Goal: Task Accomplishment & Management: Manage account settings

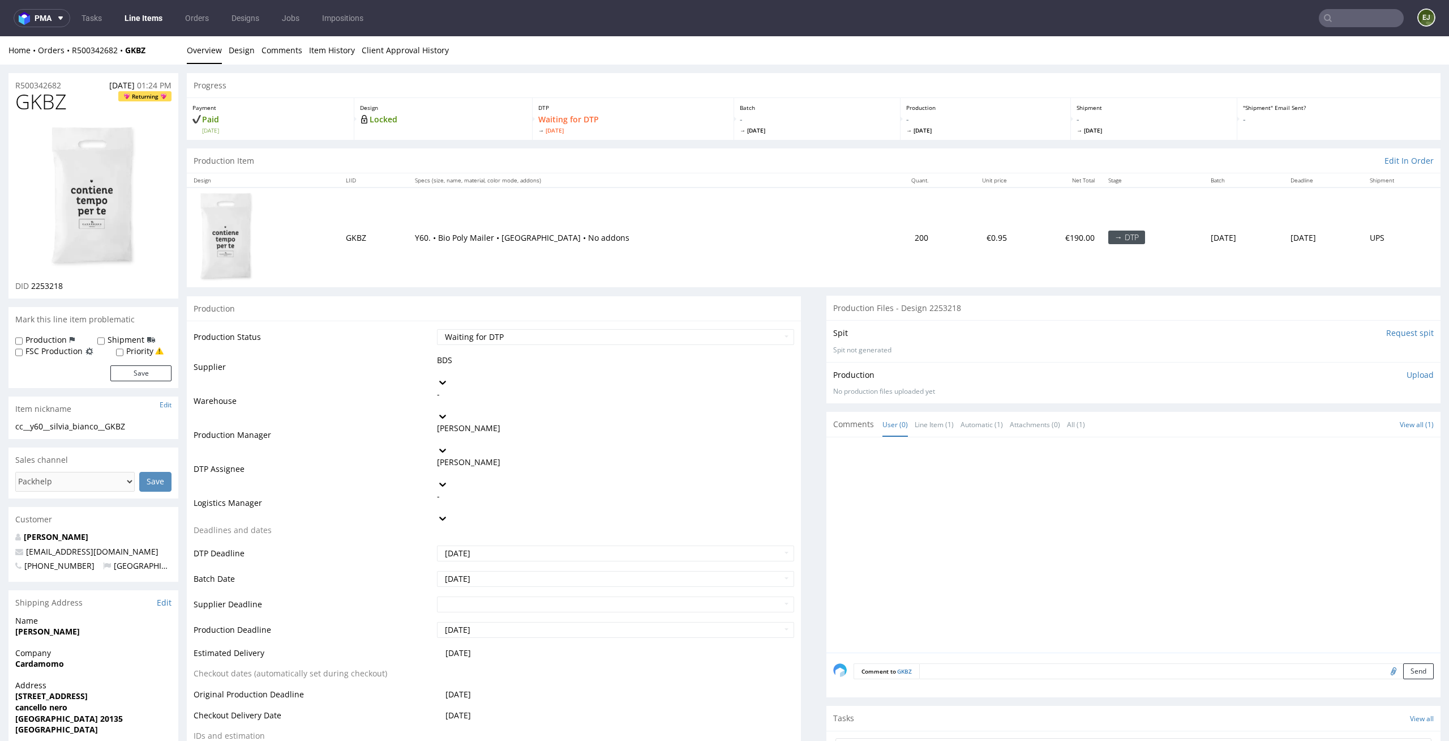
click at [155, 16] on link "Line Items" at bounding box center [144, 18] width 52 height 18
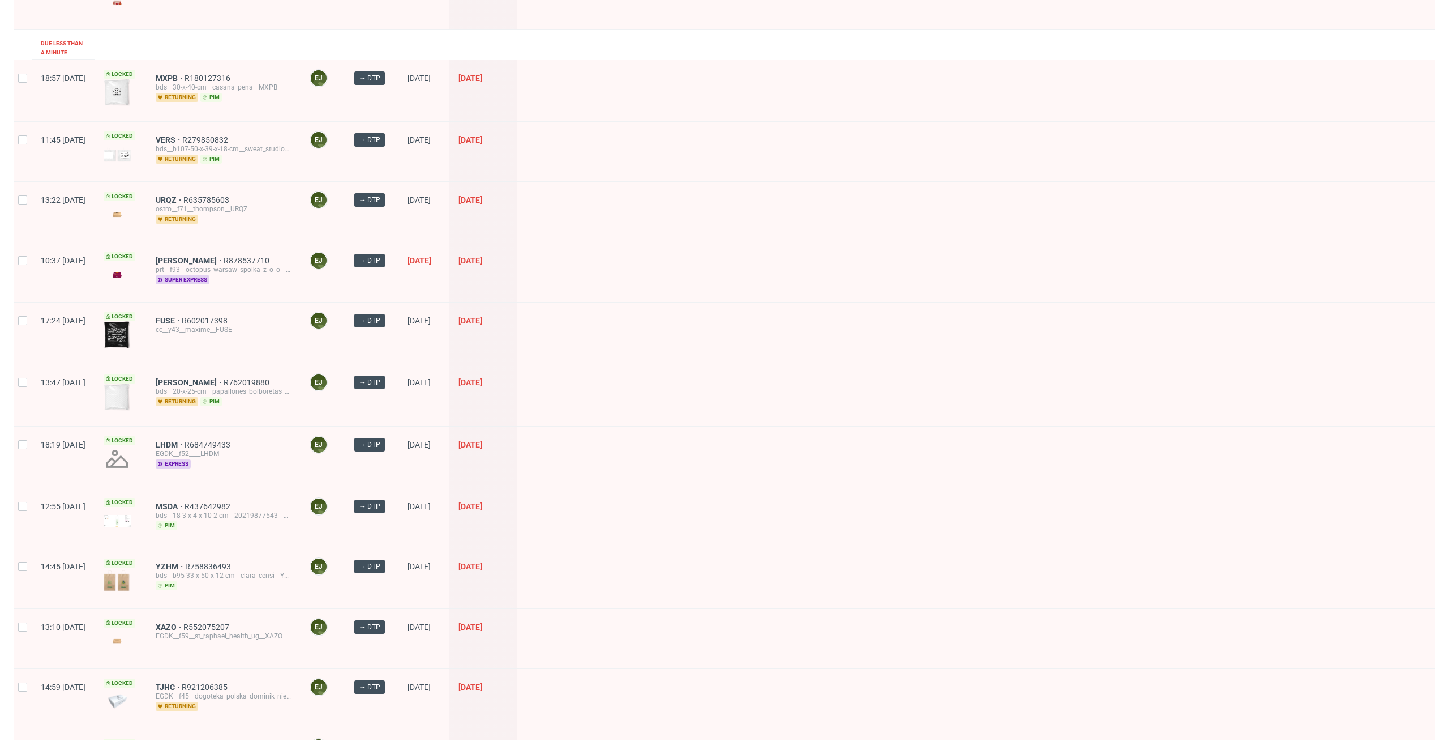
scroll to position [327, 0]
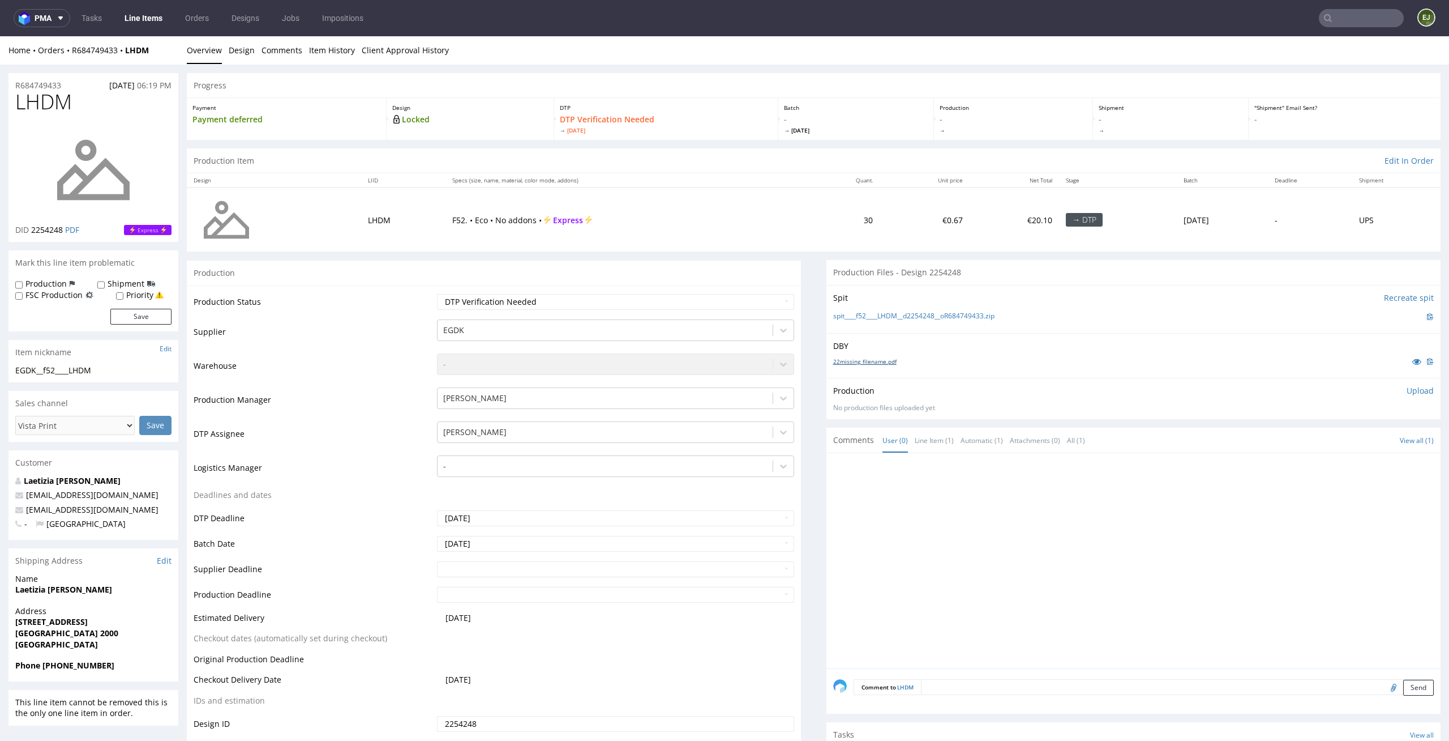
click at [870, 361] on link "22missing_filename.pdf" at bounding box center [864, 361] width 63 height 8
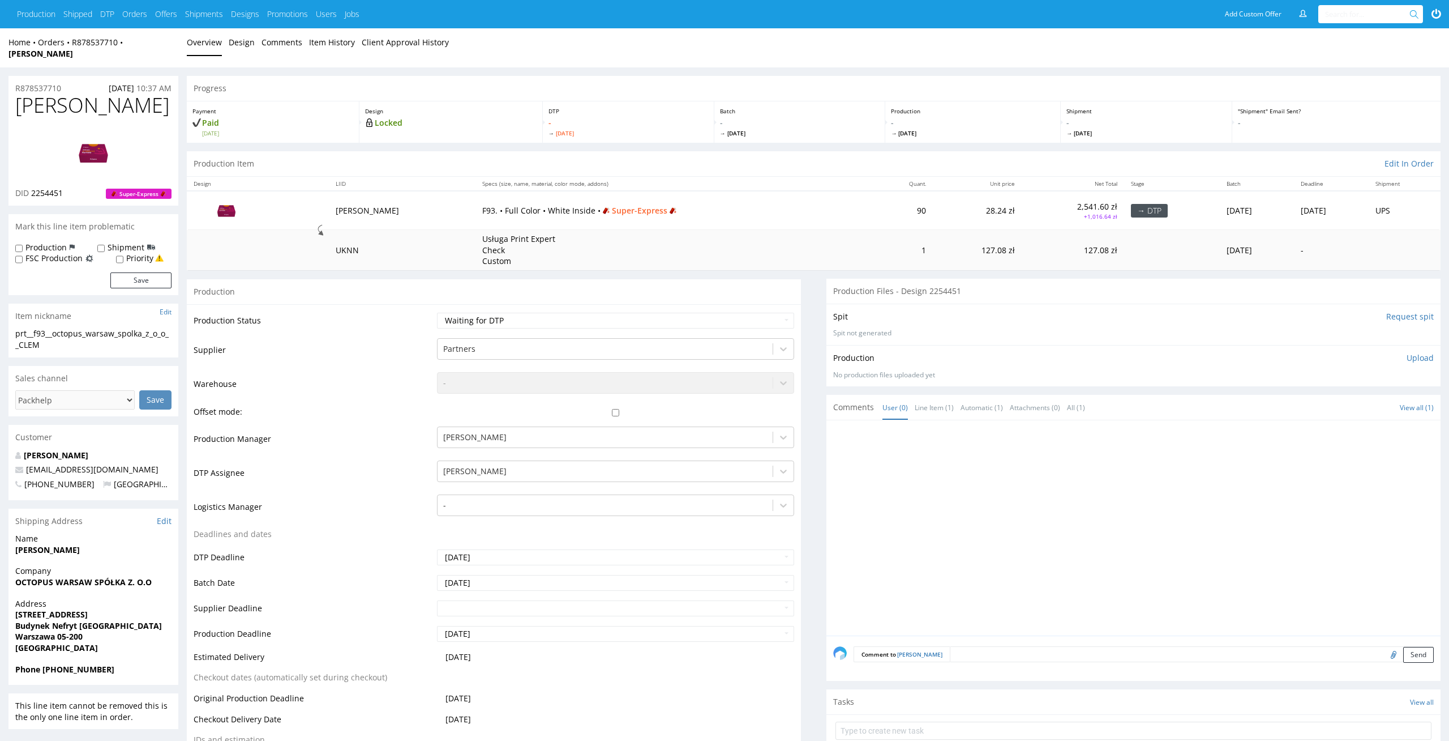
click at [246, 47] on link "Design" at bounding box center [242, 42] width 26 height 28
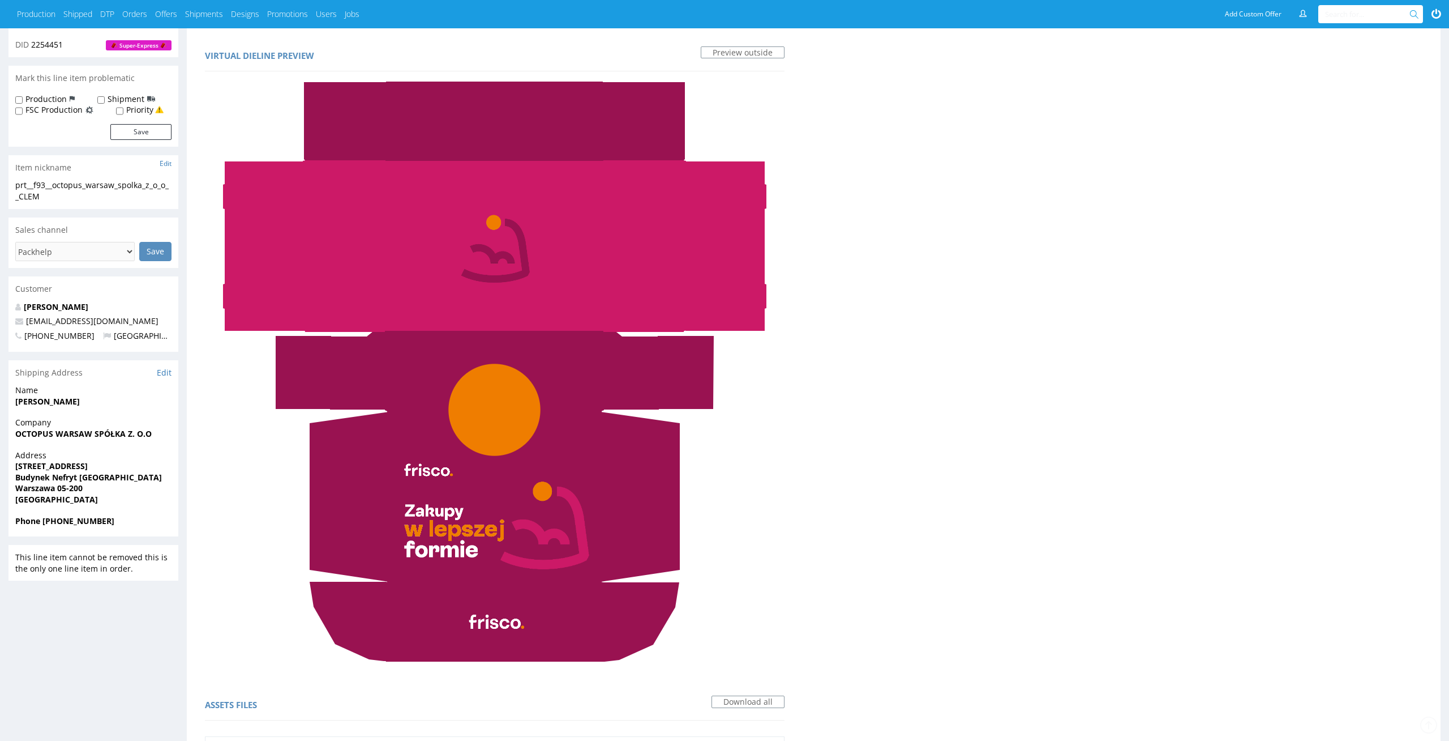
scroll to position [245, 0]
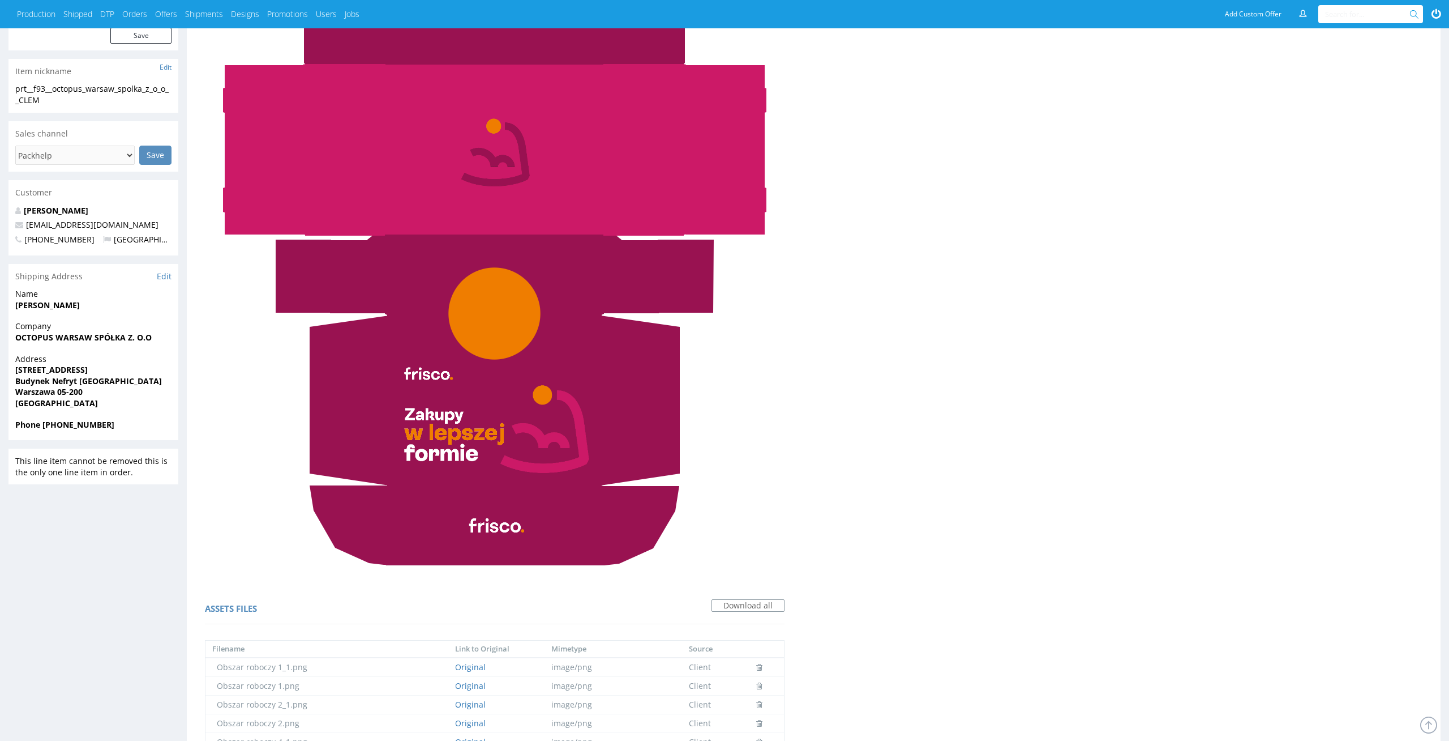
click at [506, 509] on img at bounding box center [495, 275] width 580 height 580
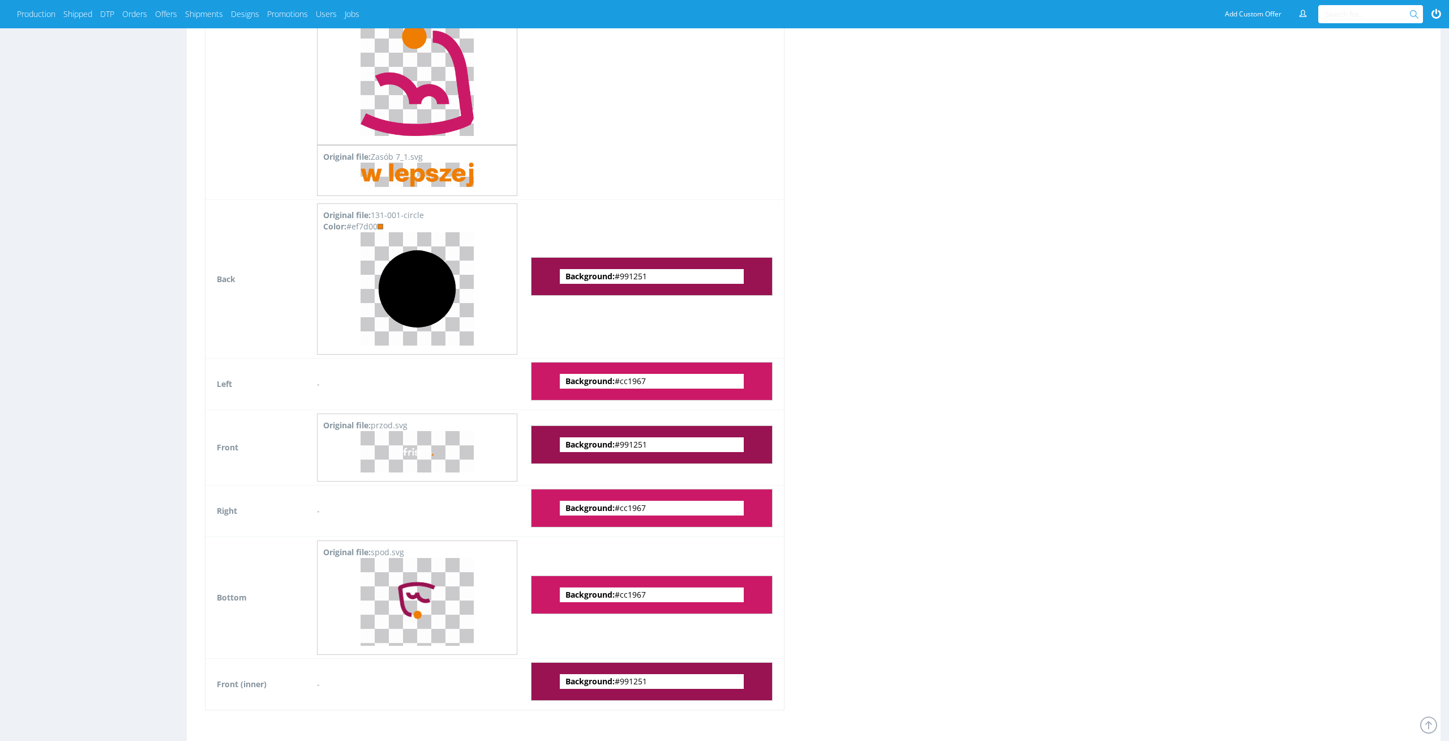
scroll to position [1862, 0]
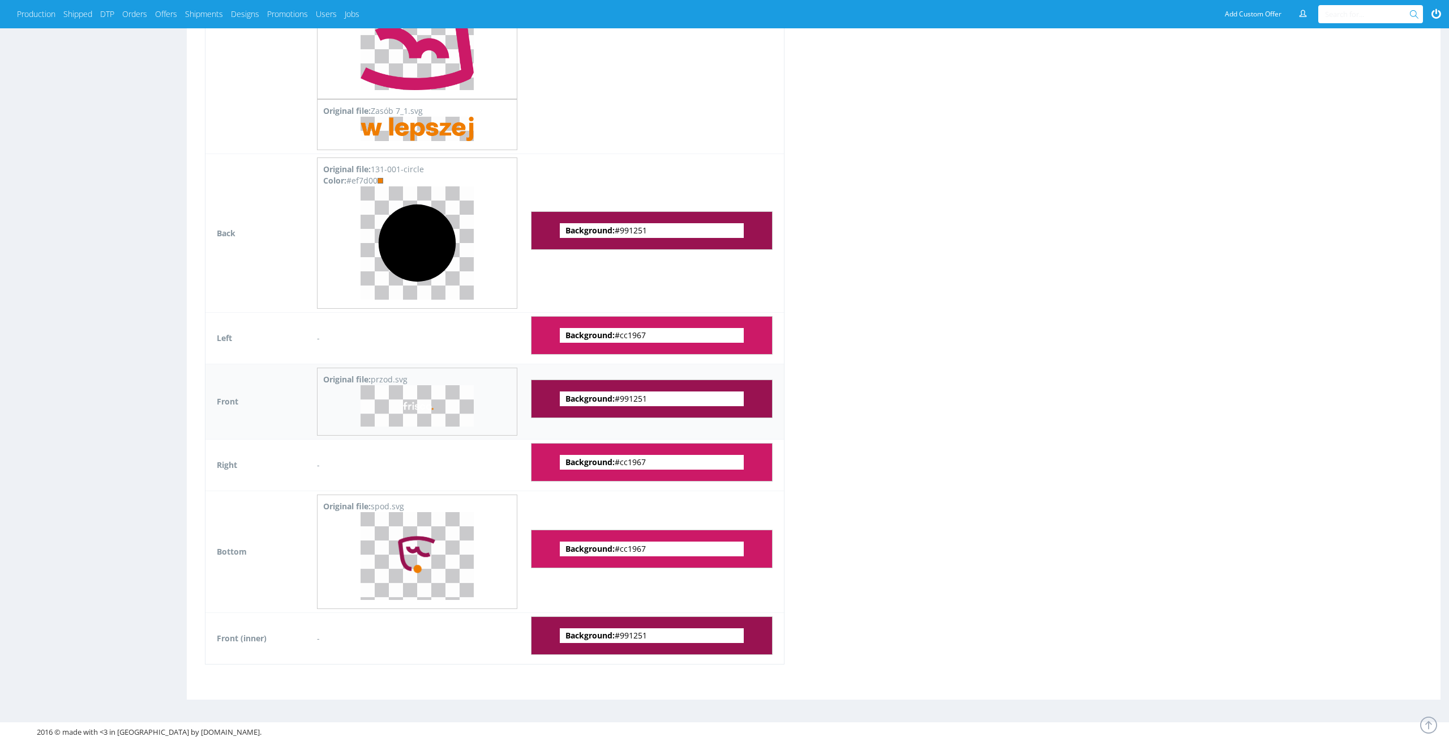
click at [446, 394] on img at bounding box center [417, 405] width 113 height 41
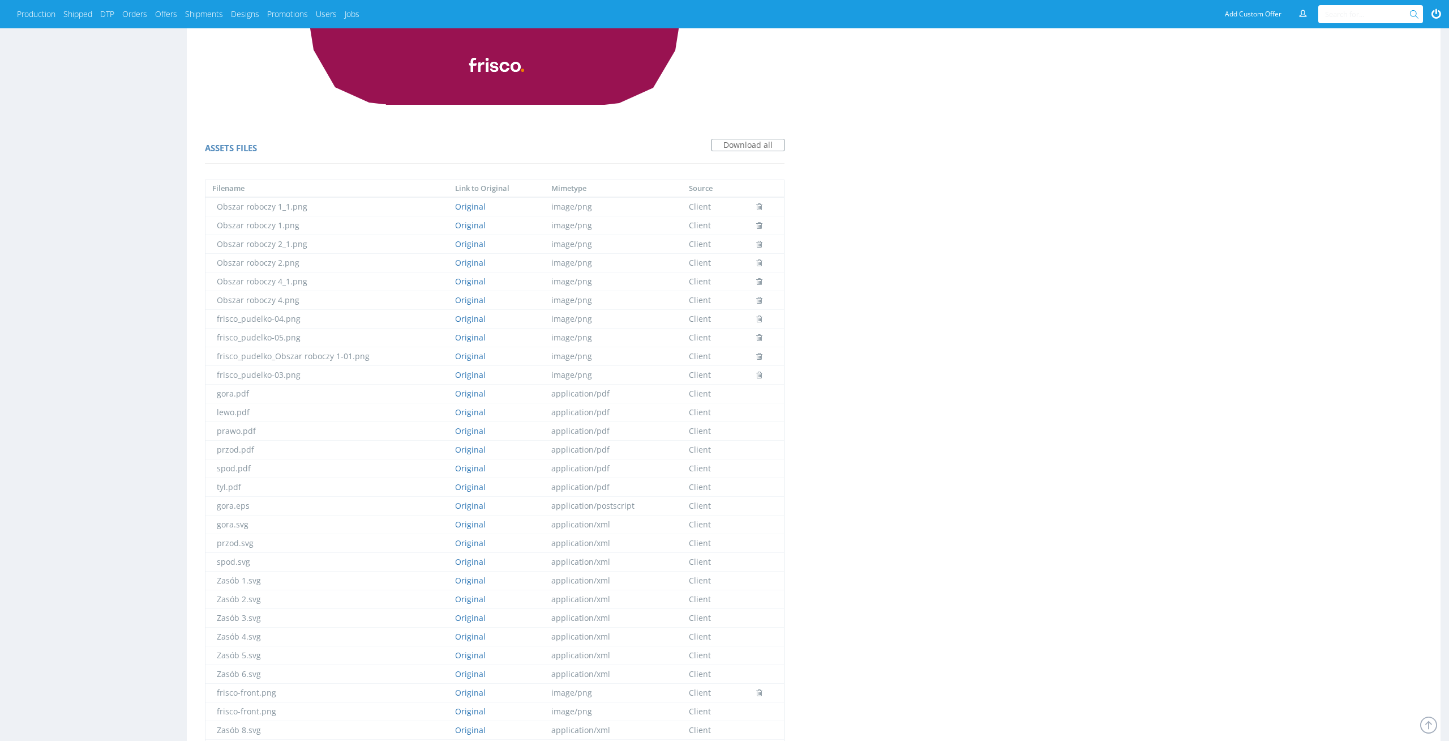
scroll to position [0, 0]
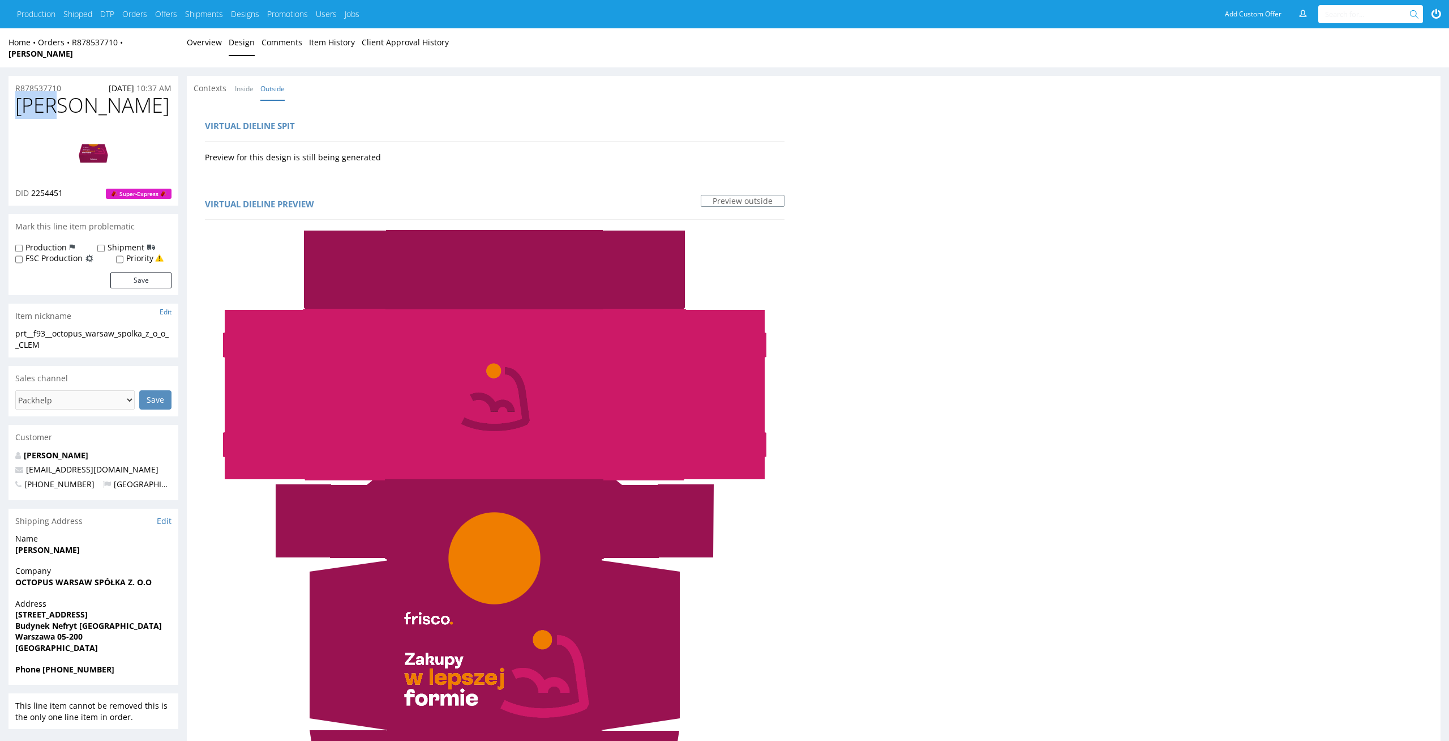
drag, startPoint x: 71, startPoint y: 90, endPoint x: 0, endPoint y: 90, distance: 70.8
copy span "CLEM"
click at [190, 42] on link "Overview" at bounding box center [204, 42] width 35 height 28
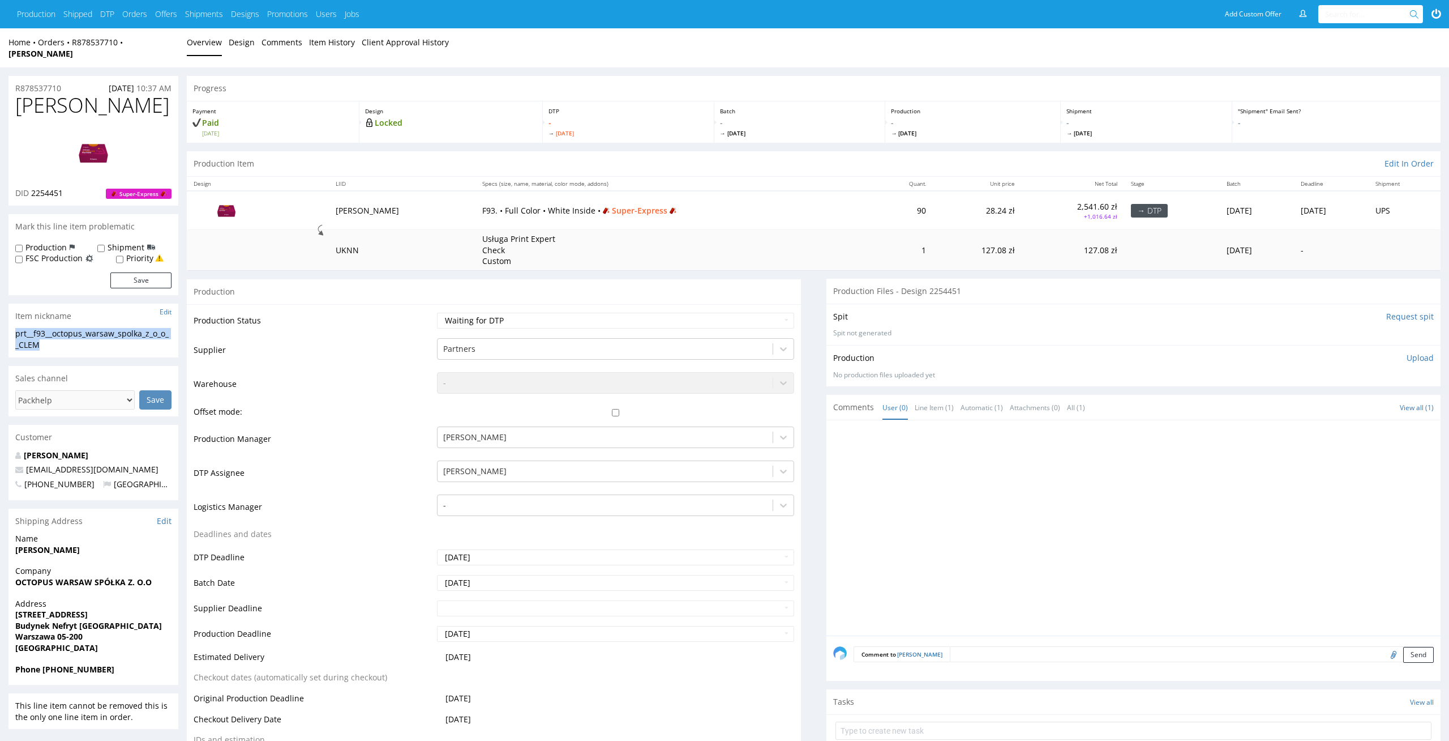
drag, startPoint x: 52, startPoint y: 335, endPoint x: 0, endPoint y: 322, distance: 53.7
copy div "prt__f93__octopus_warsaw_spolka_z_o_o__CLEM"
drag, startPoint x: 74, startPoint y: 191, endPoint x: 32, endPoint y: 185, distance: 42.3
click at [32, 185] on div "CLEM DID 2254451 Super-Express" at bounding box center [93, 150] width 170 height 112
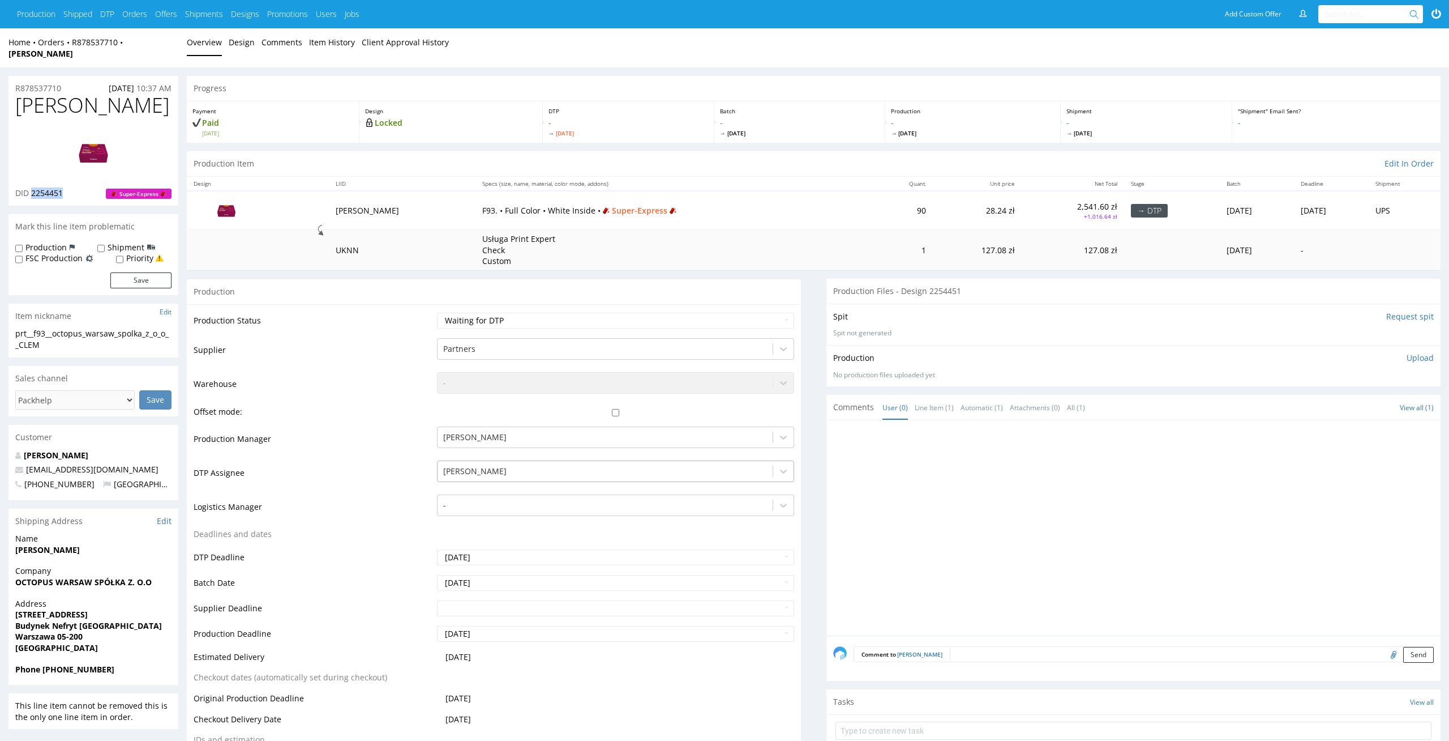
copy span "2254451"
drag, startPoint x: 70, startPoint y: 73, endPoint x: 0, endPoint y: 74, distance: 70.2
copy p "R878537710"
click at [1429, 345] on div "Production Upload No production files uploaded yet Description (optional) Add f…" at bounding box center [1134, 365] width 614 height 41
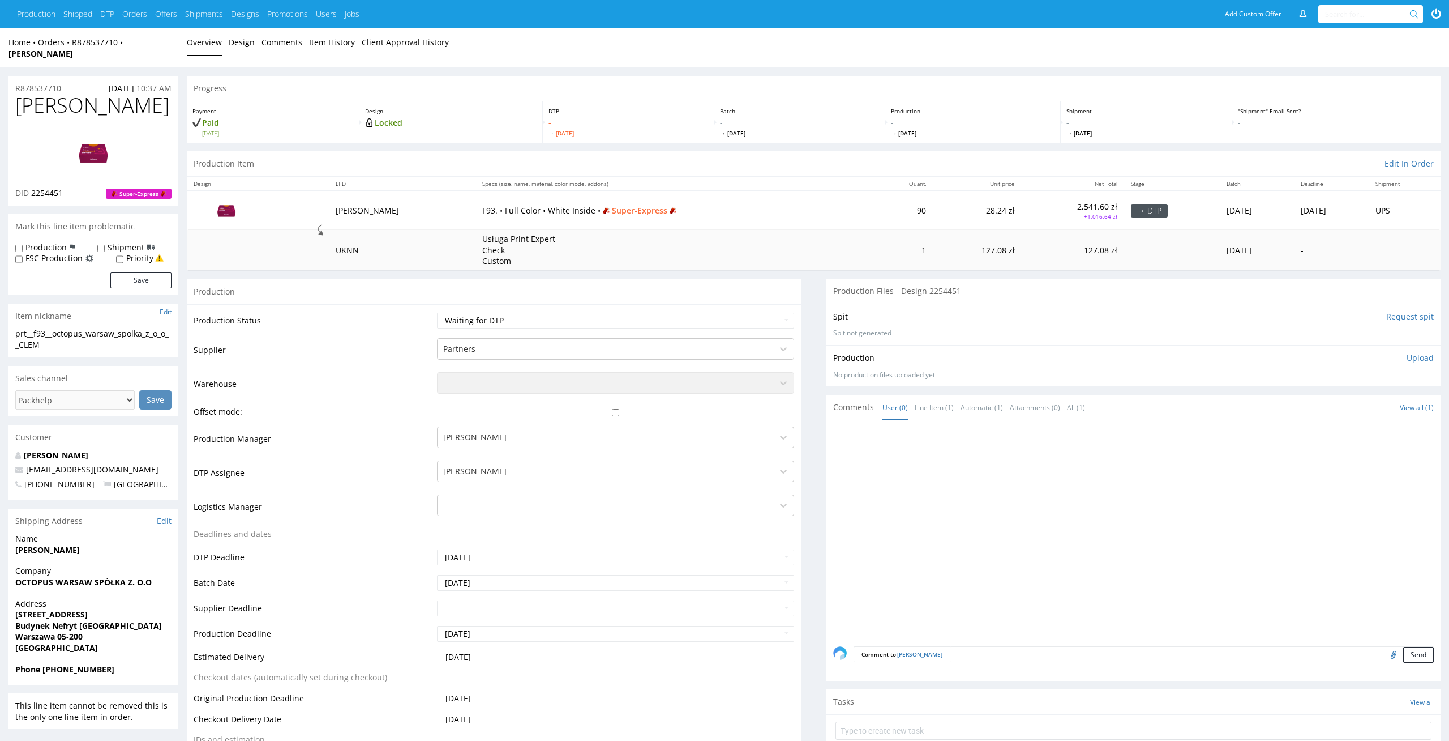
click at [1426, 352] on p "Upload" at bounding box center [1420, 357] width 27 height 11
click at [1360, 401] on div "Add files" at bounding box center [1353, 409] width 57 height 17
type input "C:\fakepath\prt__f93__octopus_warsaw_spolka_z_o_o__CLEM__d2254451__oR878537710_…"
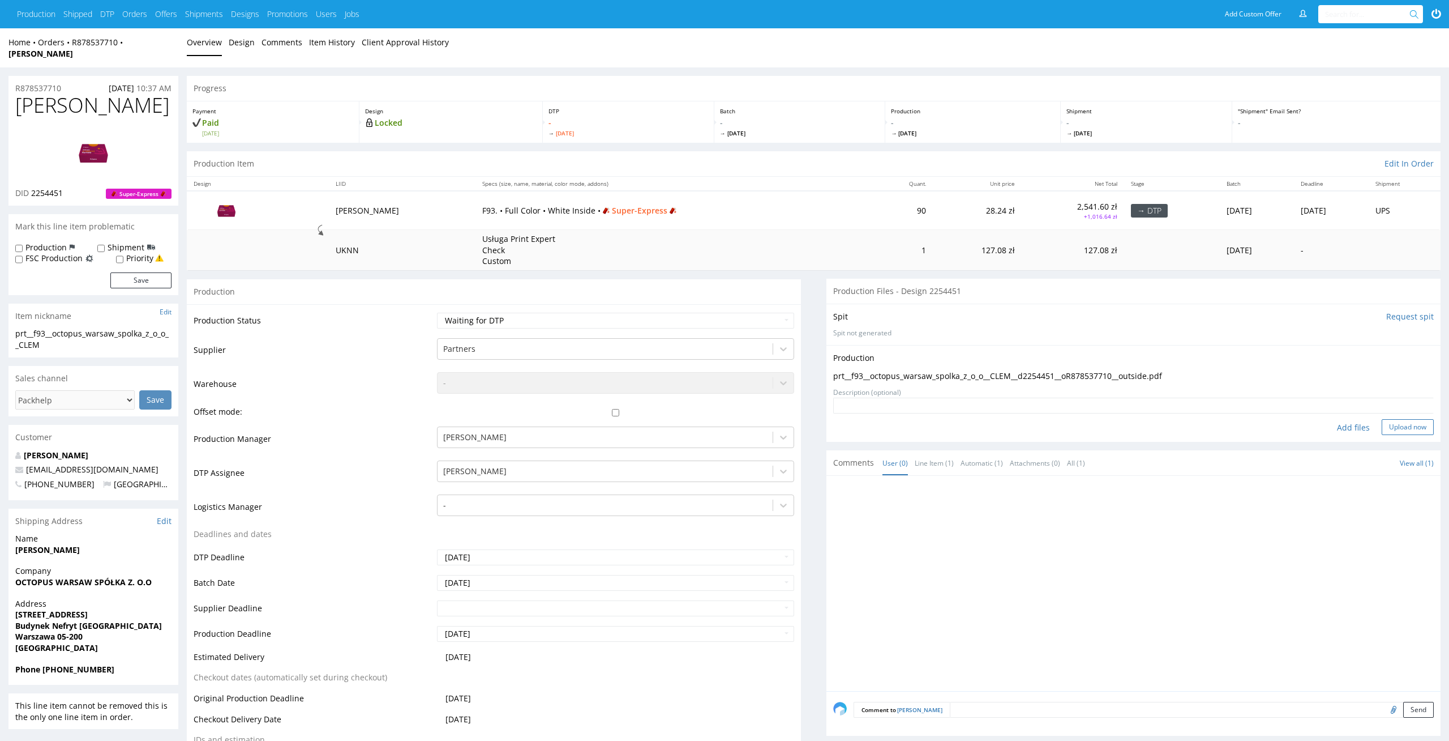
click at [1404, 423] on button "Upload now" at bounding box center [1408, 427] width 52 height 16
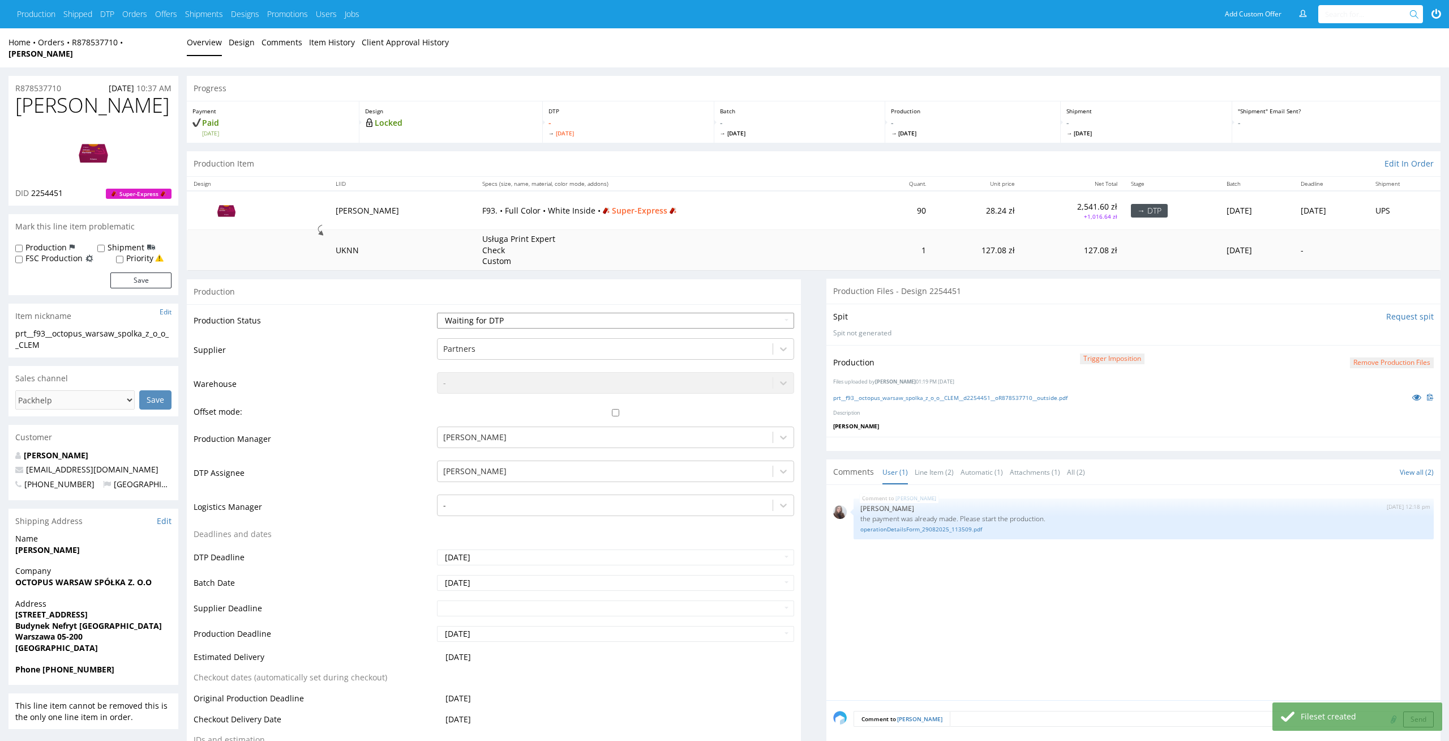
click at [776, 313] on select "Waiting for Artwork Waiting for Diecut Waiting for Mockup Waiting for DTP Waiti…" at bounding box center [616, 321] width 358 height 16
select select "dtp_production_ready"
click at [437, 313] on select "Waiting for Artwork Waiting for Diecut Waiting for Mockup Waiting for DTP Waiti…" at bounding box center [616, 321] width 358 height 16
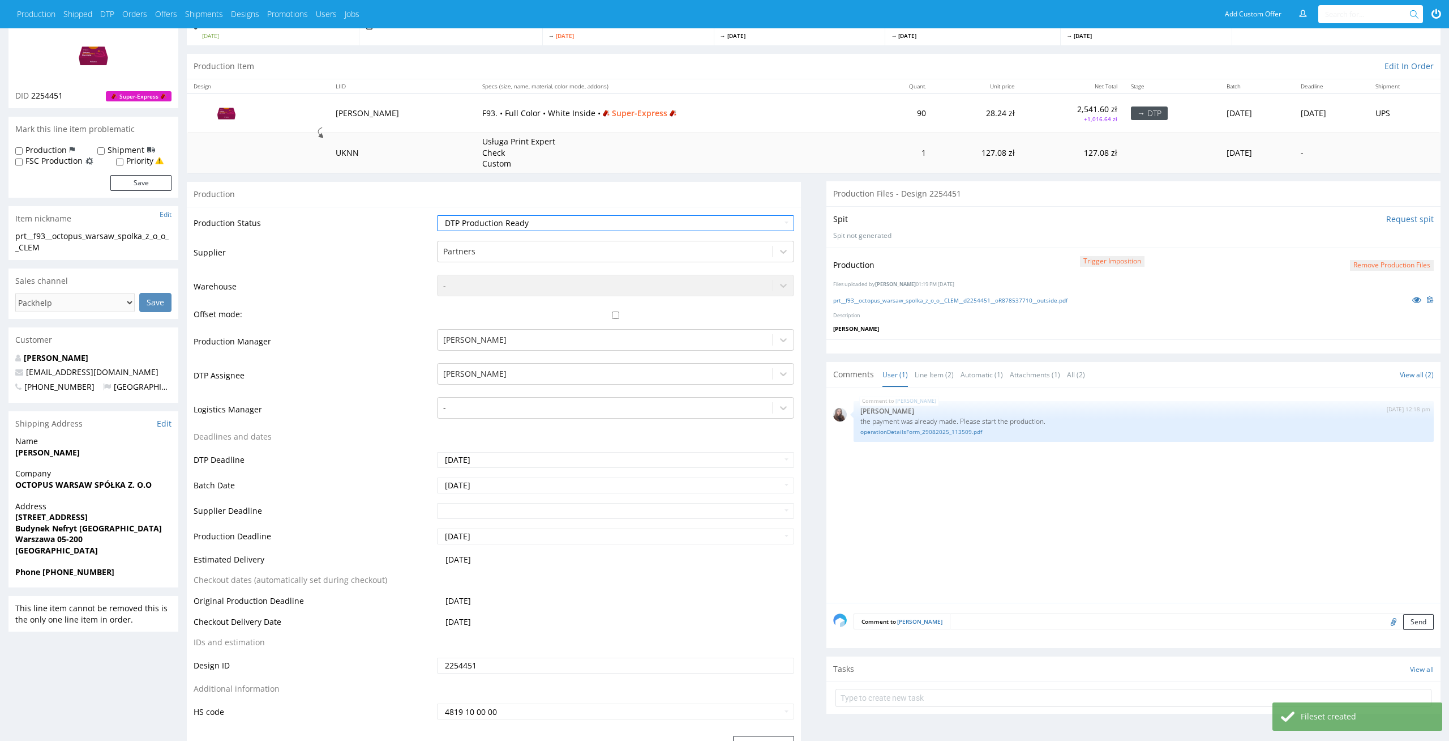
scroll to position [208, 0]
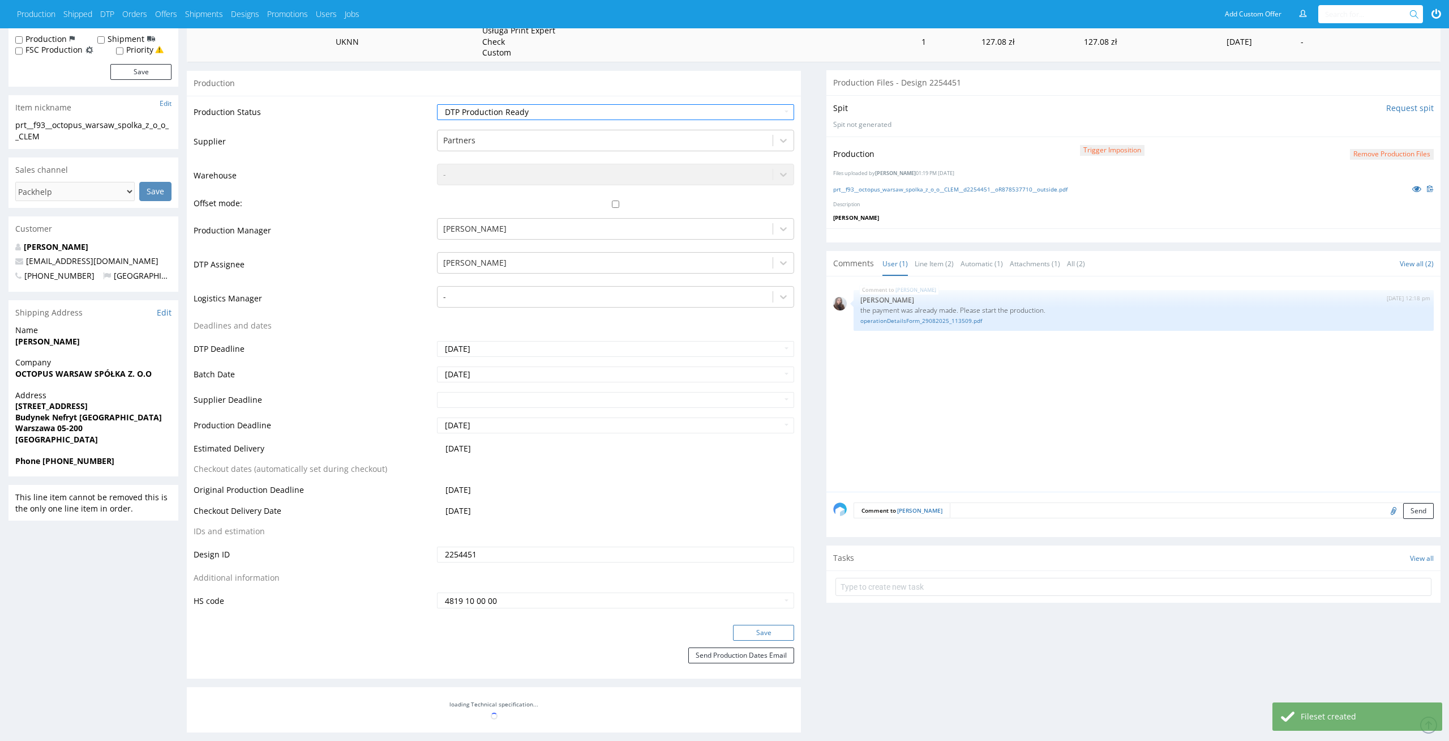
click at [747, 625] on button "Save" at bounding box center [763, 633] width 61 height 16
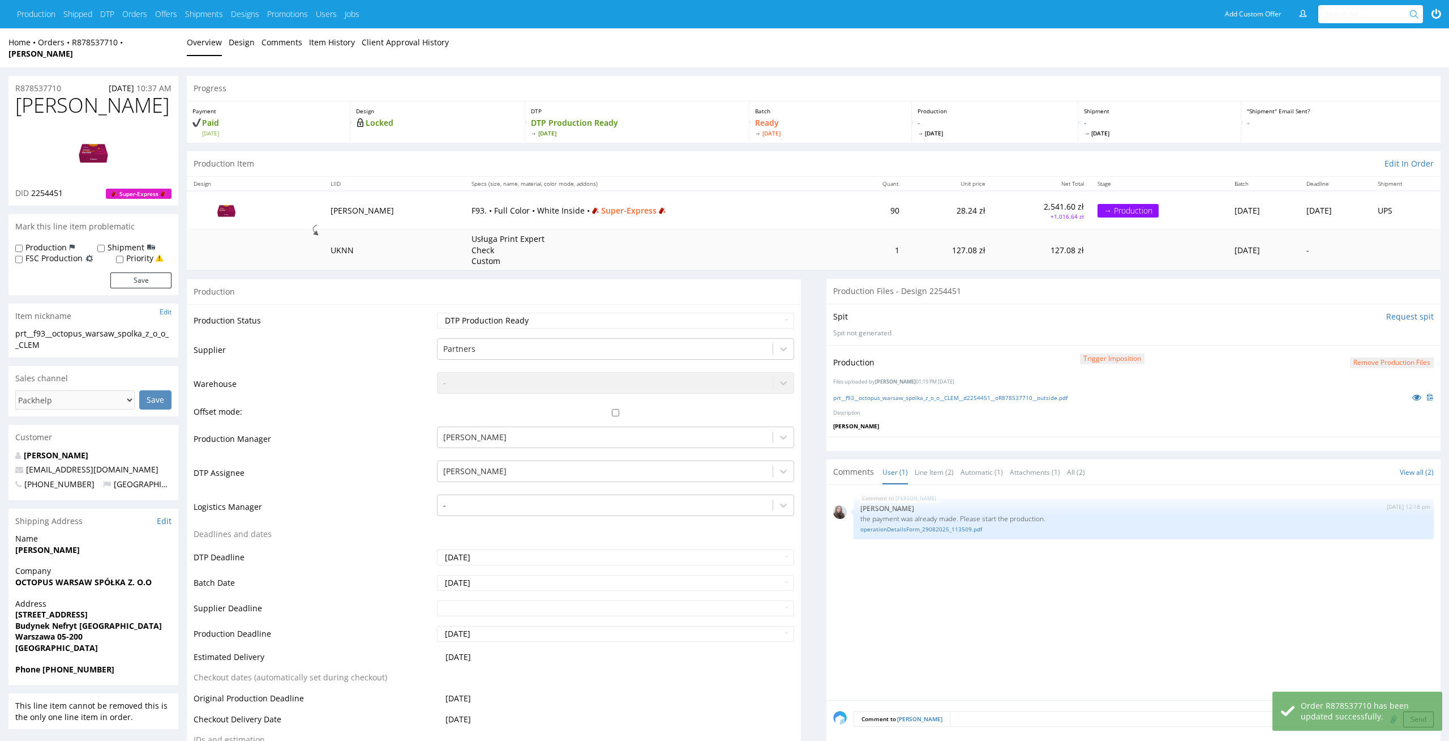
scroll to position [201, 0]
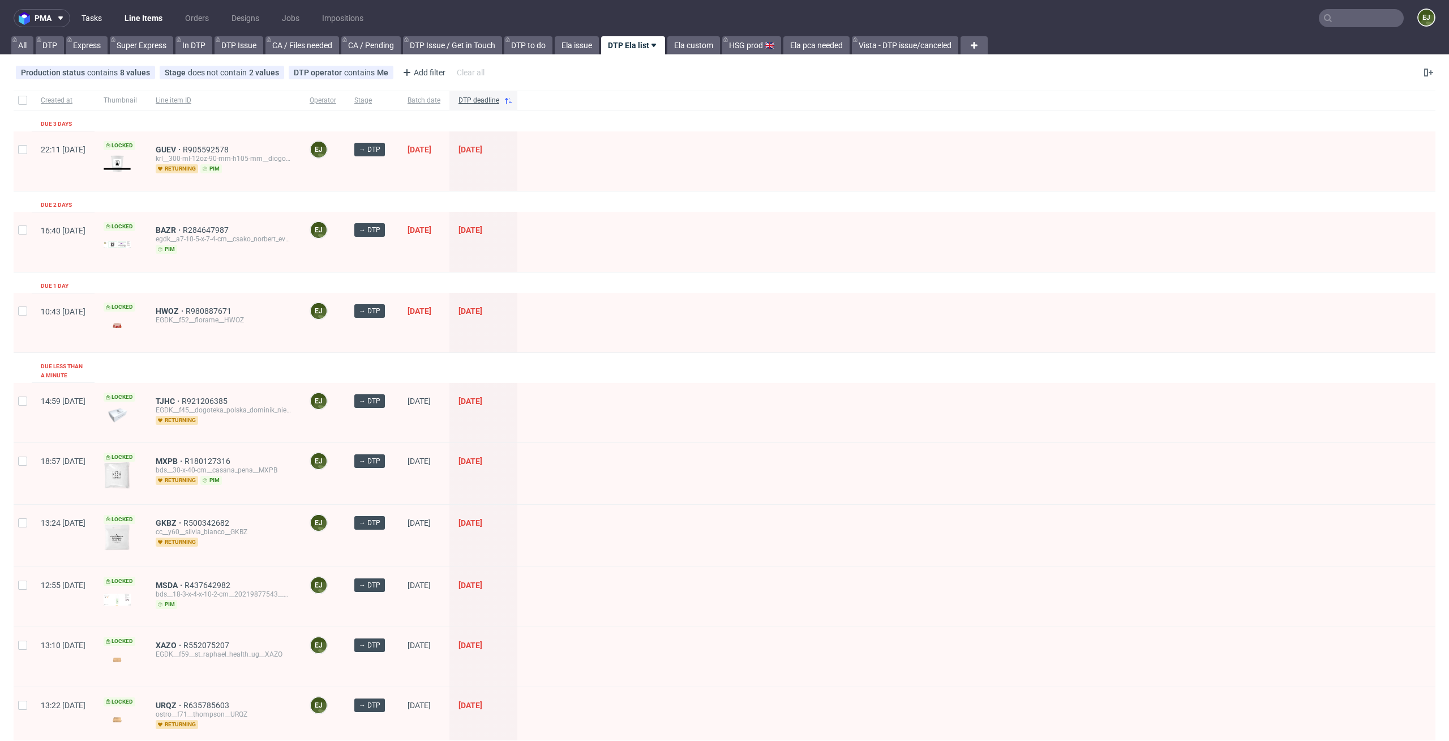
click at [106, 24] on link "Tasks" at bounding box center [92, 18] width 34 height 18
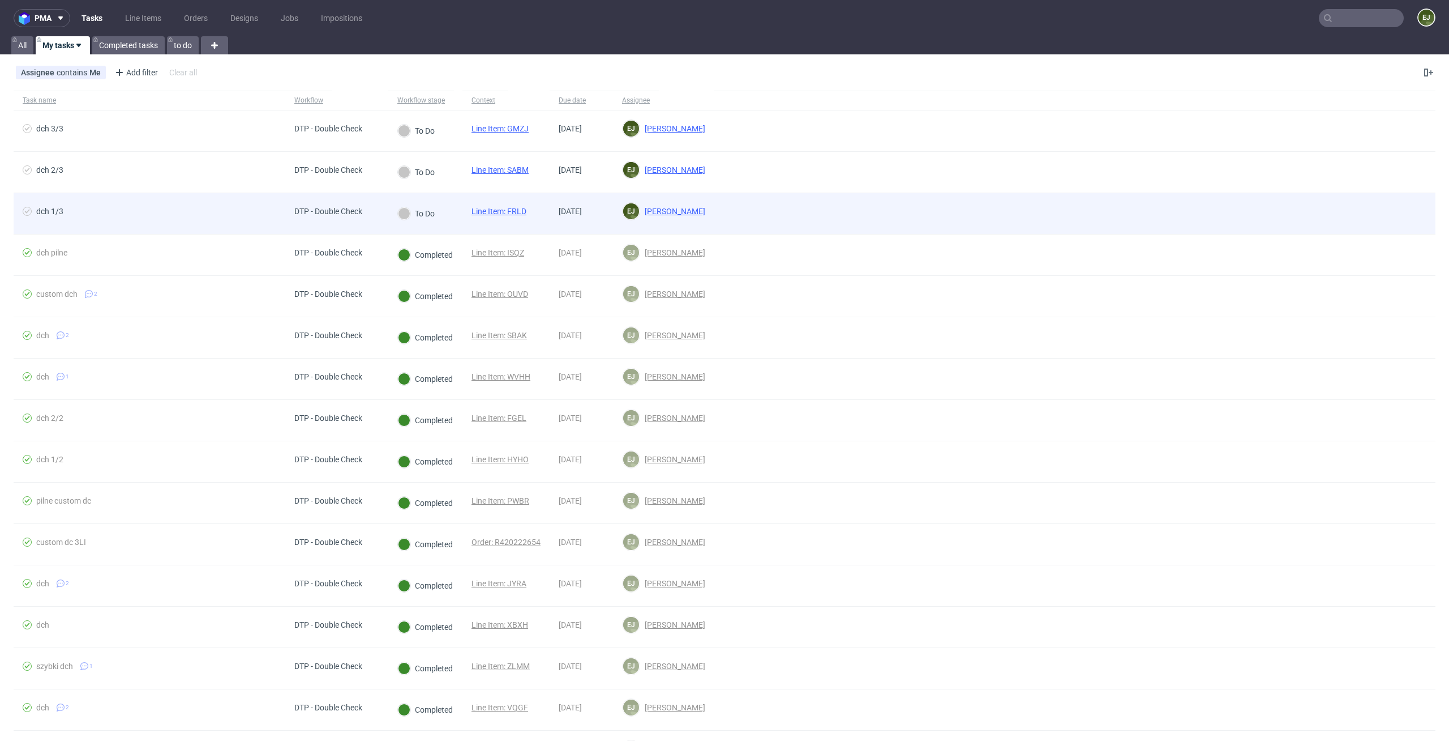
click at [491, 205] on div "Line Item: FRLD" at bounding box center [499, 213] width 73 height 41
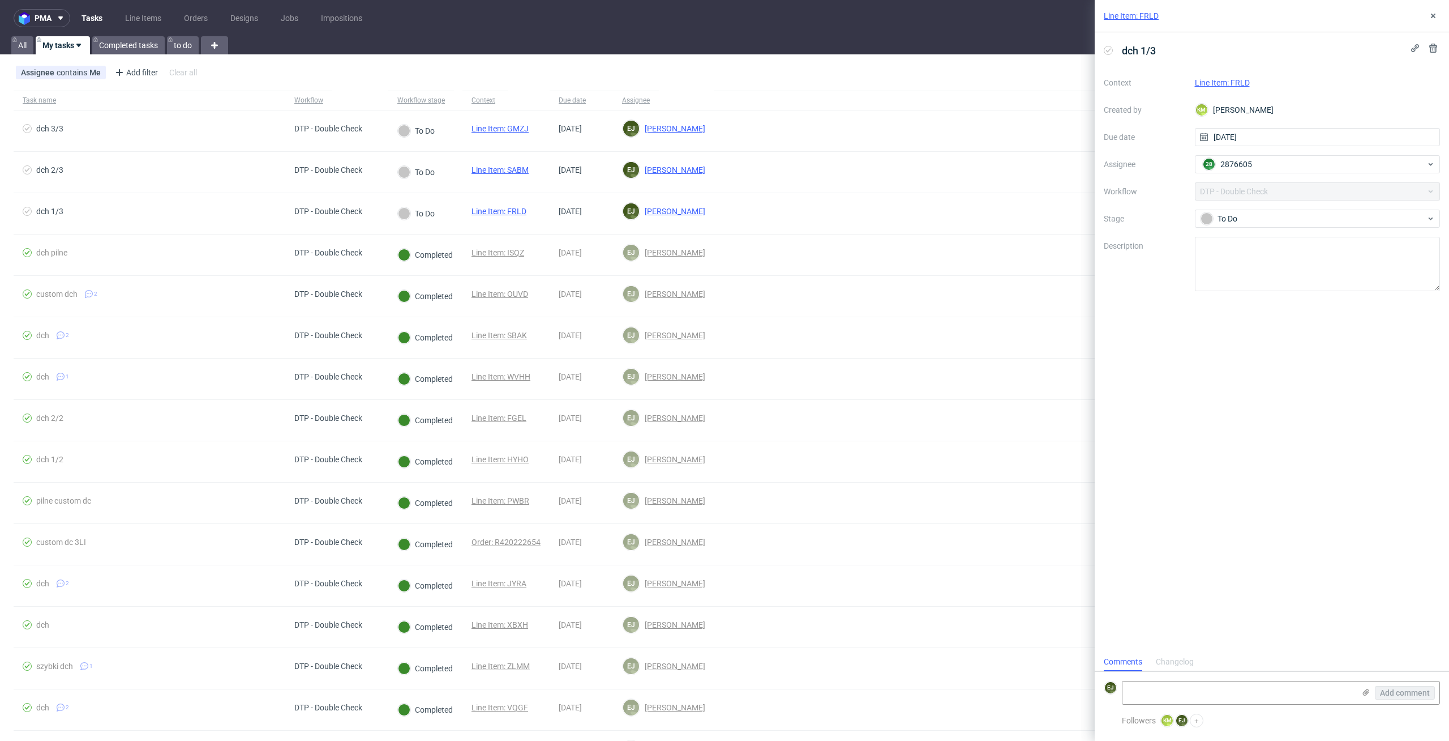
scroll to position [9, 0]
click at [1131, 14] on link "Line Item: FRLD" at bounding box center [1131, 15] width 55 height 11
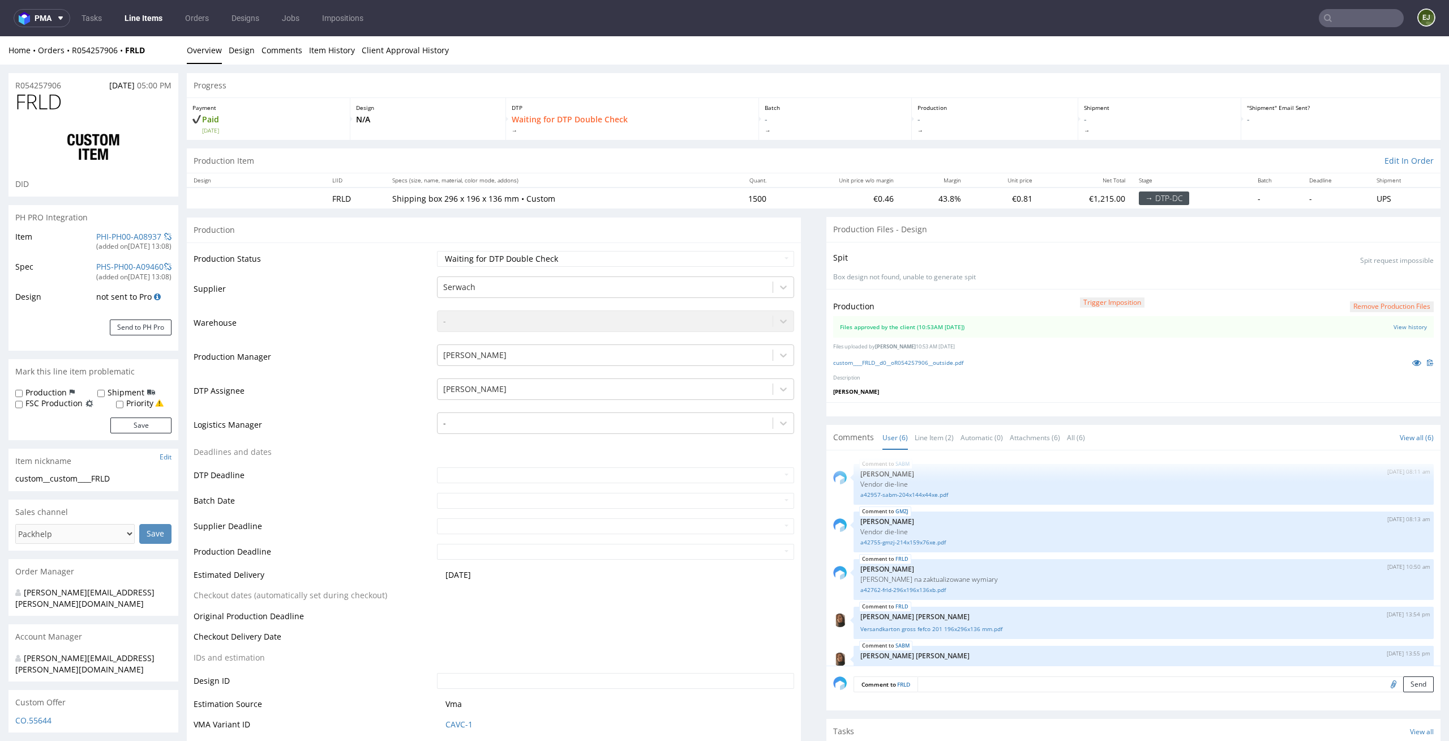
scroll to position [67, 0]
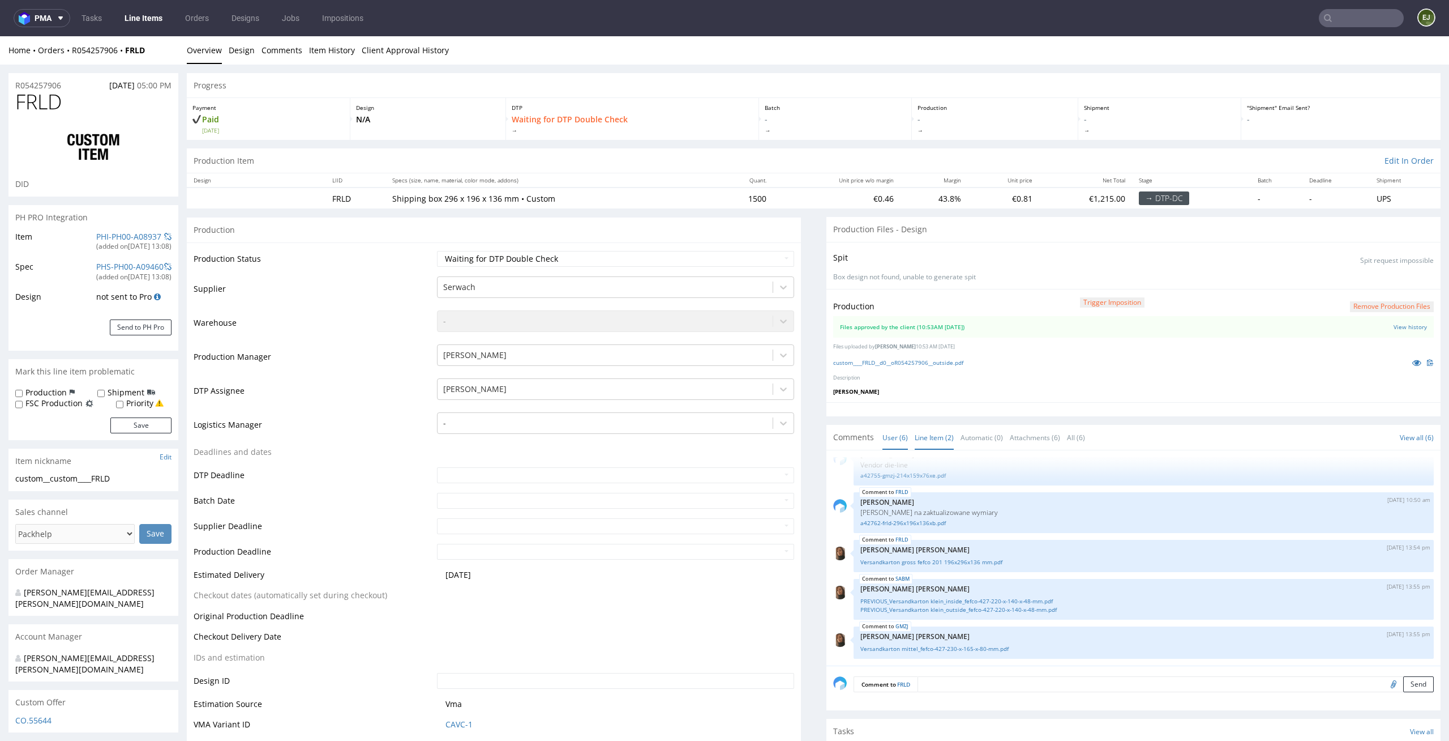
click at [931, 440] on link "Line Item (2)" at bounding box center [934, 437] width 39 height 24
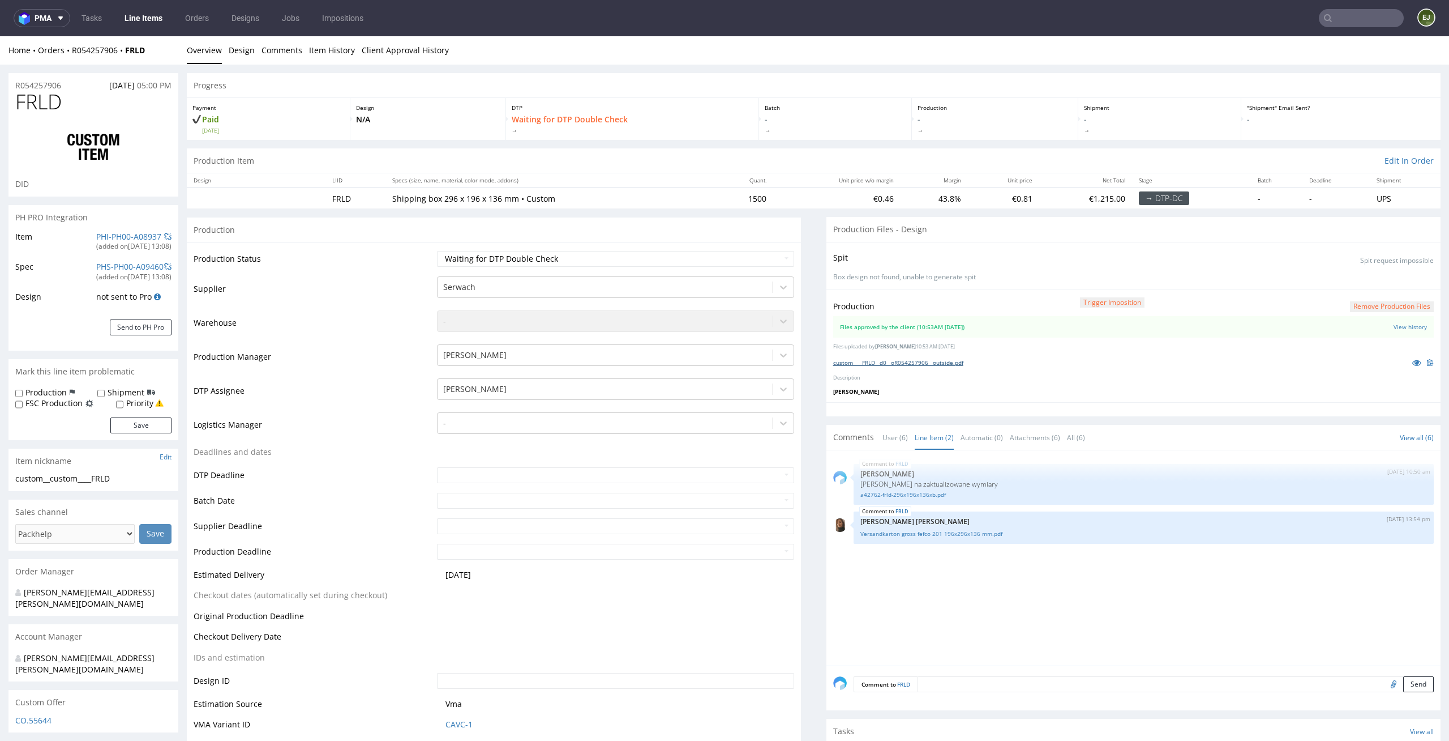
click at [923, 365] on link "custom____FRLD__d0__oR054257906__outside.pdf" at bounding box center [898, 362] width 130 height 8
click at [141, 18] on link "Line Items" at bounding box center [144, 18] width 52 height 18
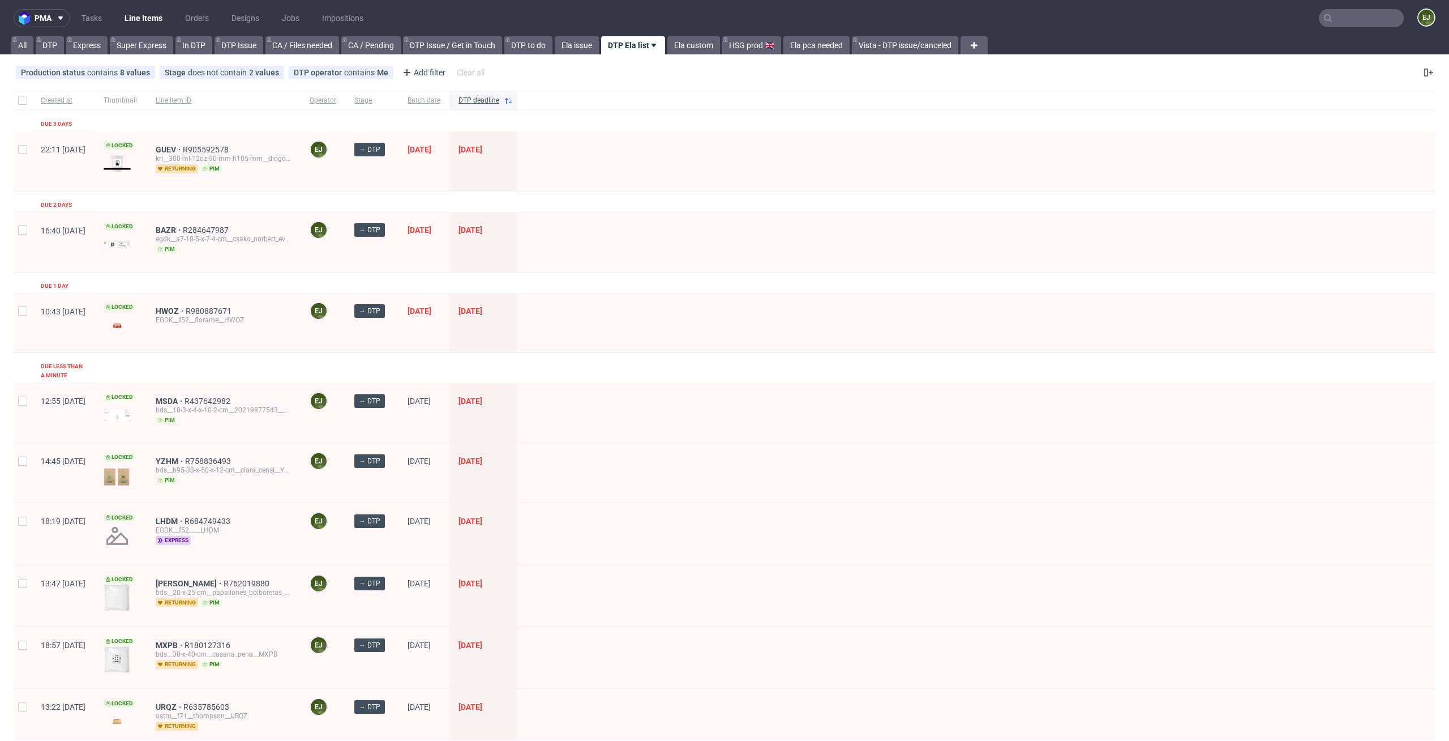
scroll to position [400, 0]
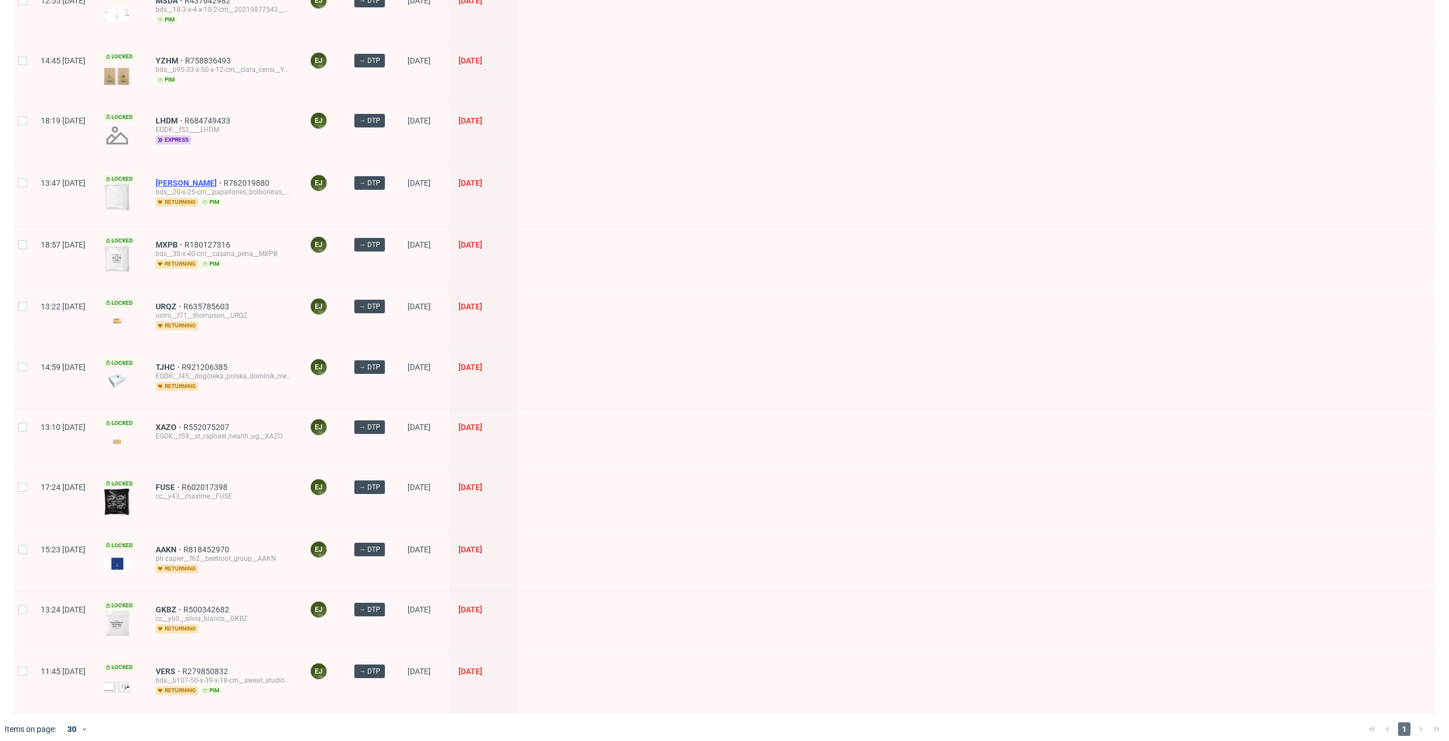
click at [202, 178] on span "BUBP" at bounding box center [190, 182] width 68 height 9
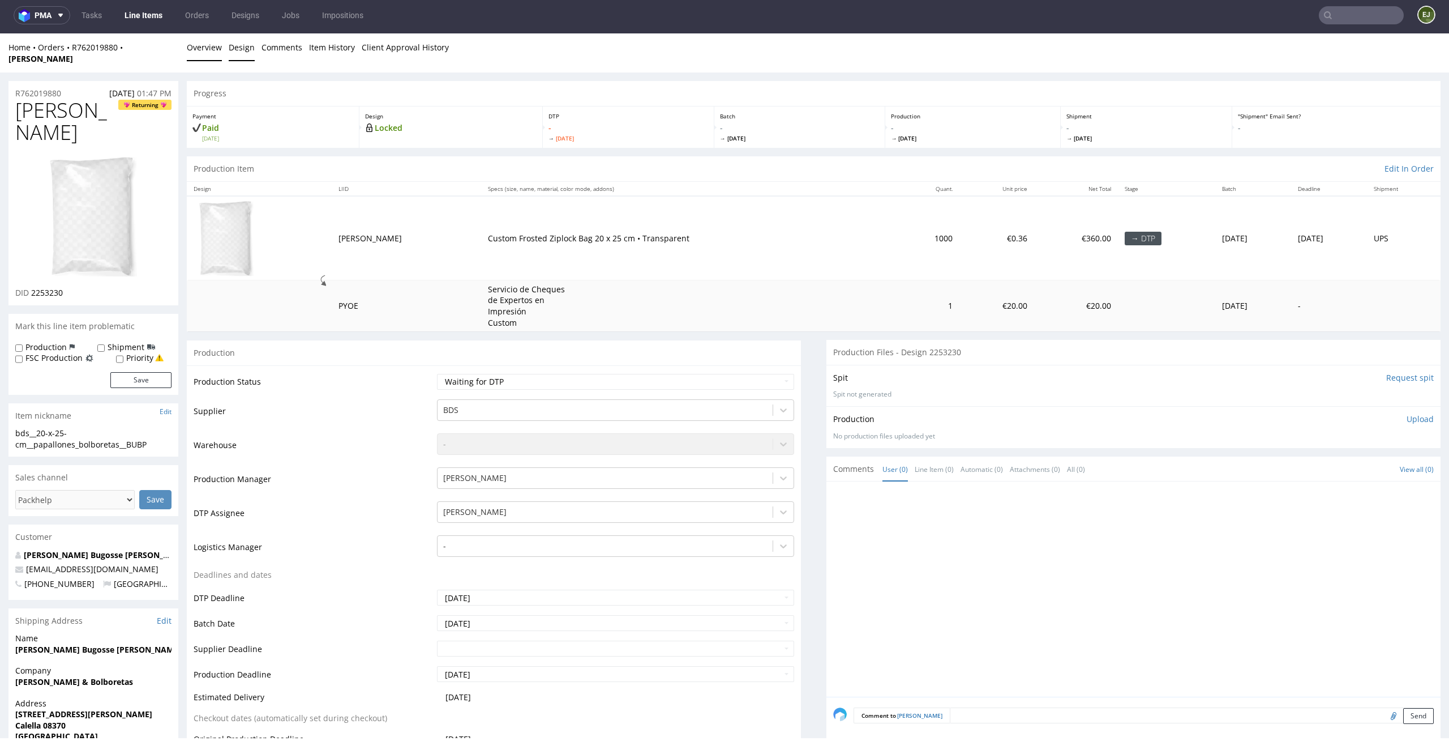
click at [240, 53] on link "Design" at bounding box center [242, 47] width 26 height 28
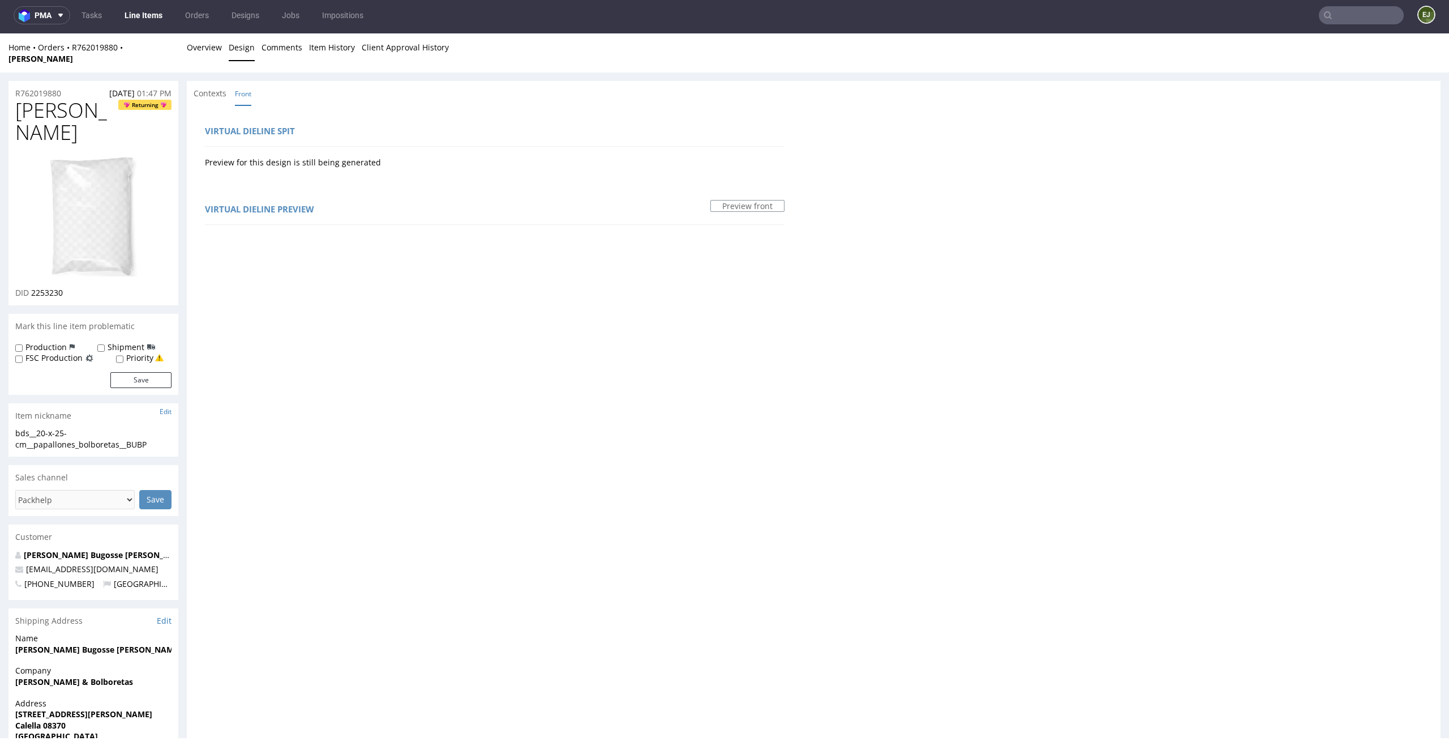
scroll to position [369, 0]
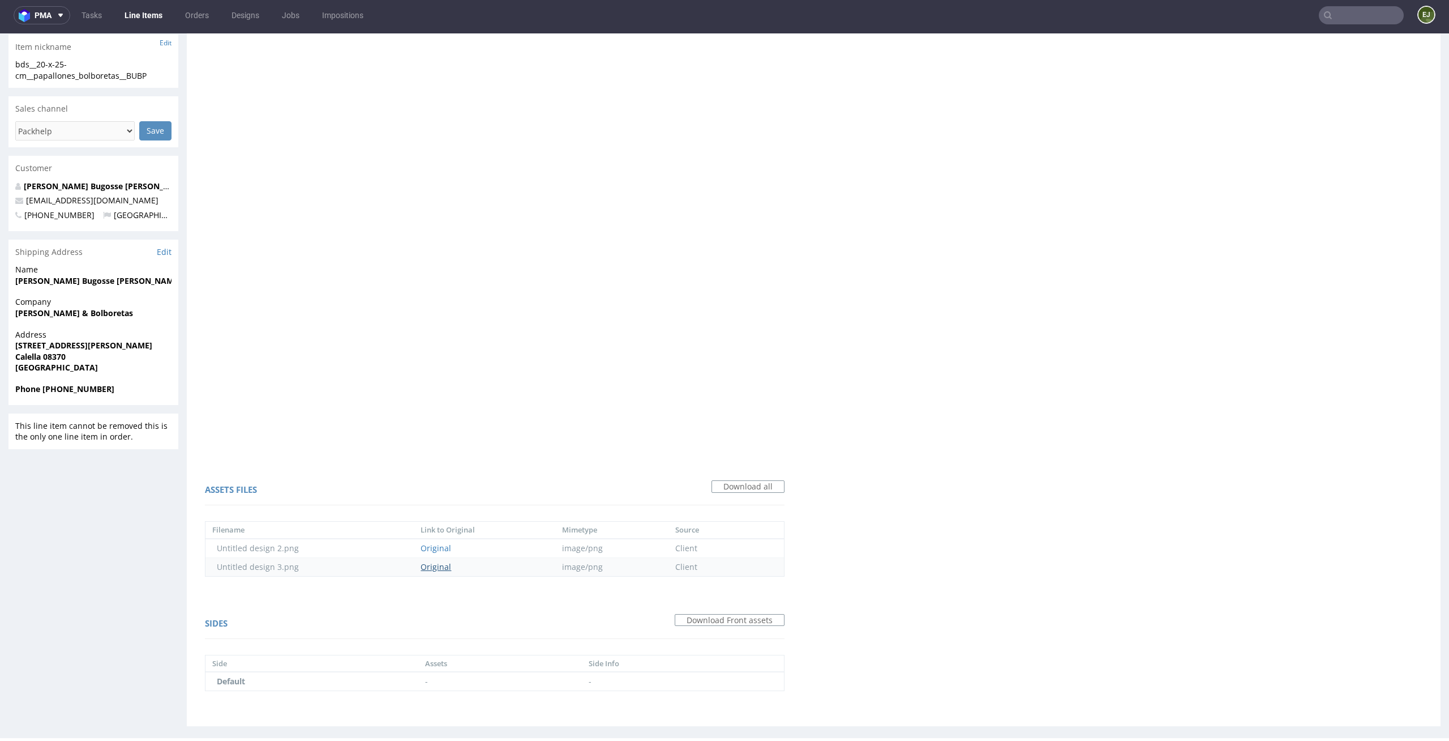
click at [434, 561] on link "Original" at bounding box center [436, 566] width 31 height 11
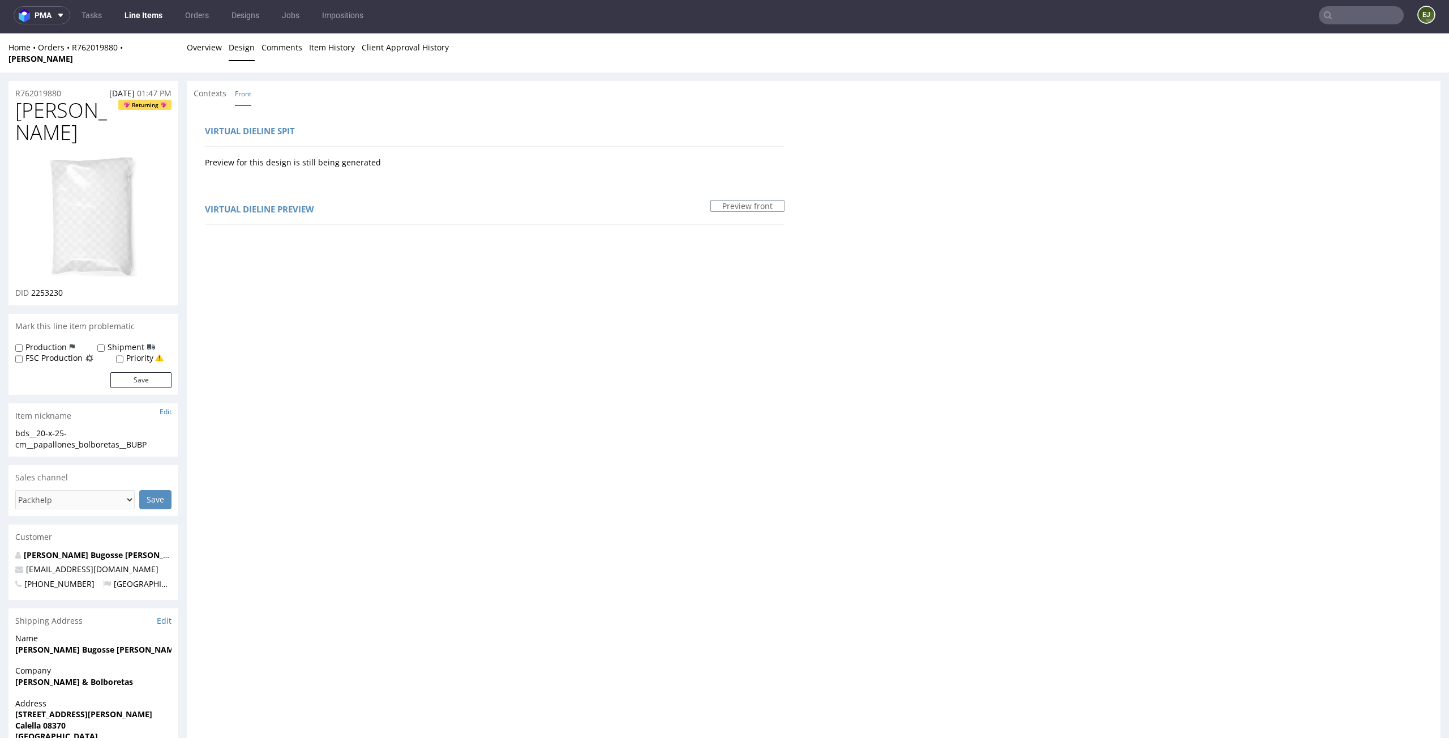
click at [104, 173] on img at bounding box center [93, 216] width 91 height 123
click at [209, 53] on link "Overview" at bounding box center [204, 47] width 35 height 28
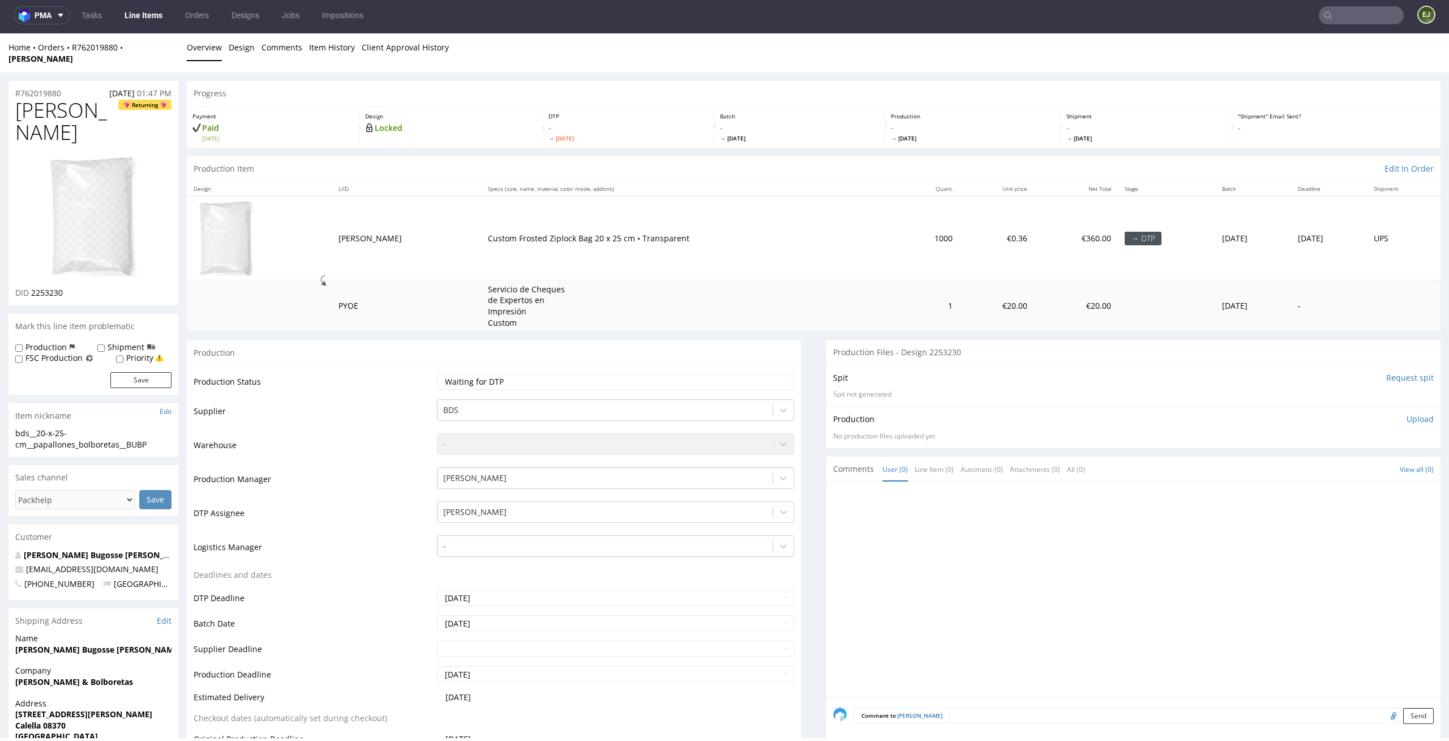
scroll to position [497, 0]
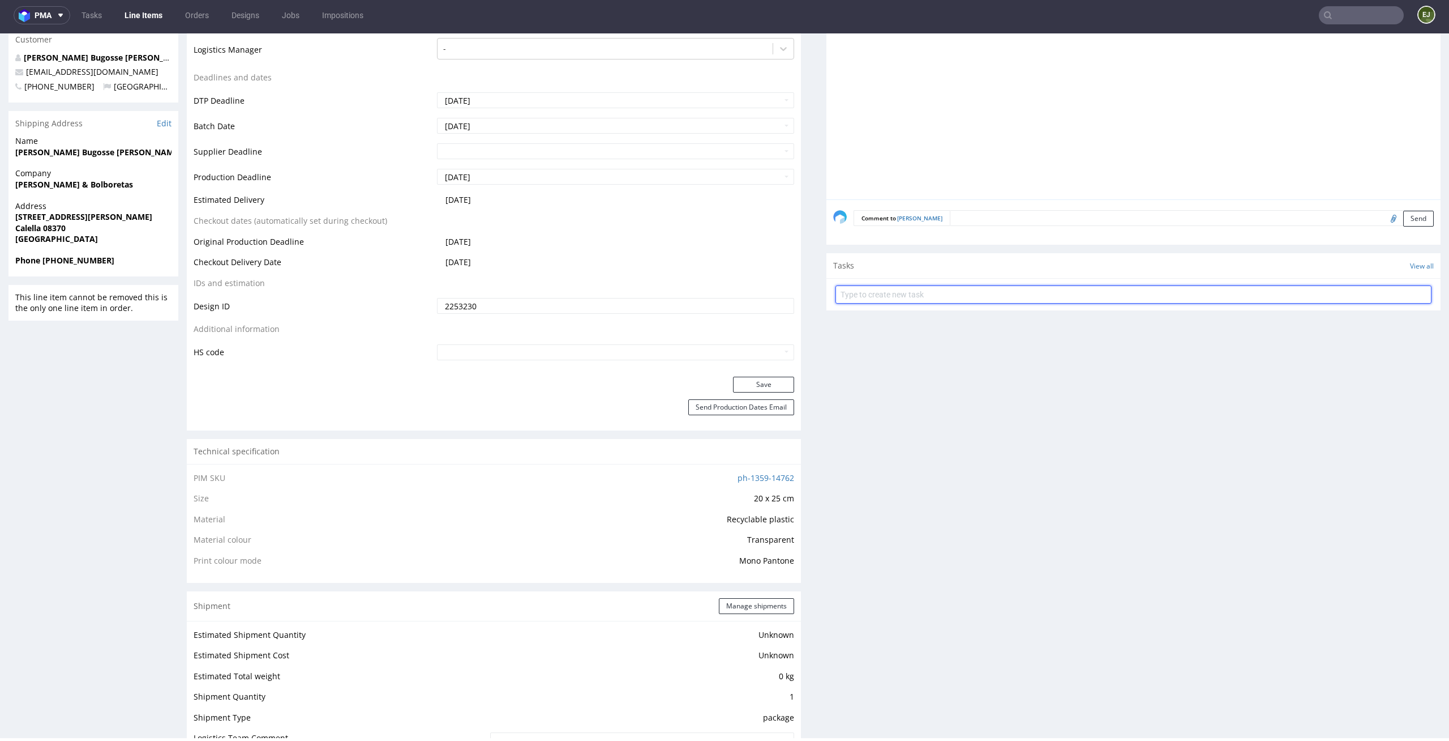
click at [959, 290] on input "text" at bounding box center [1134, 294] width 596 height 18
type input "issue"
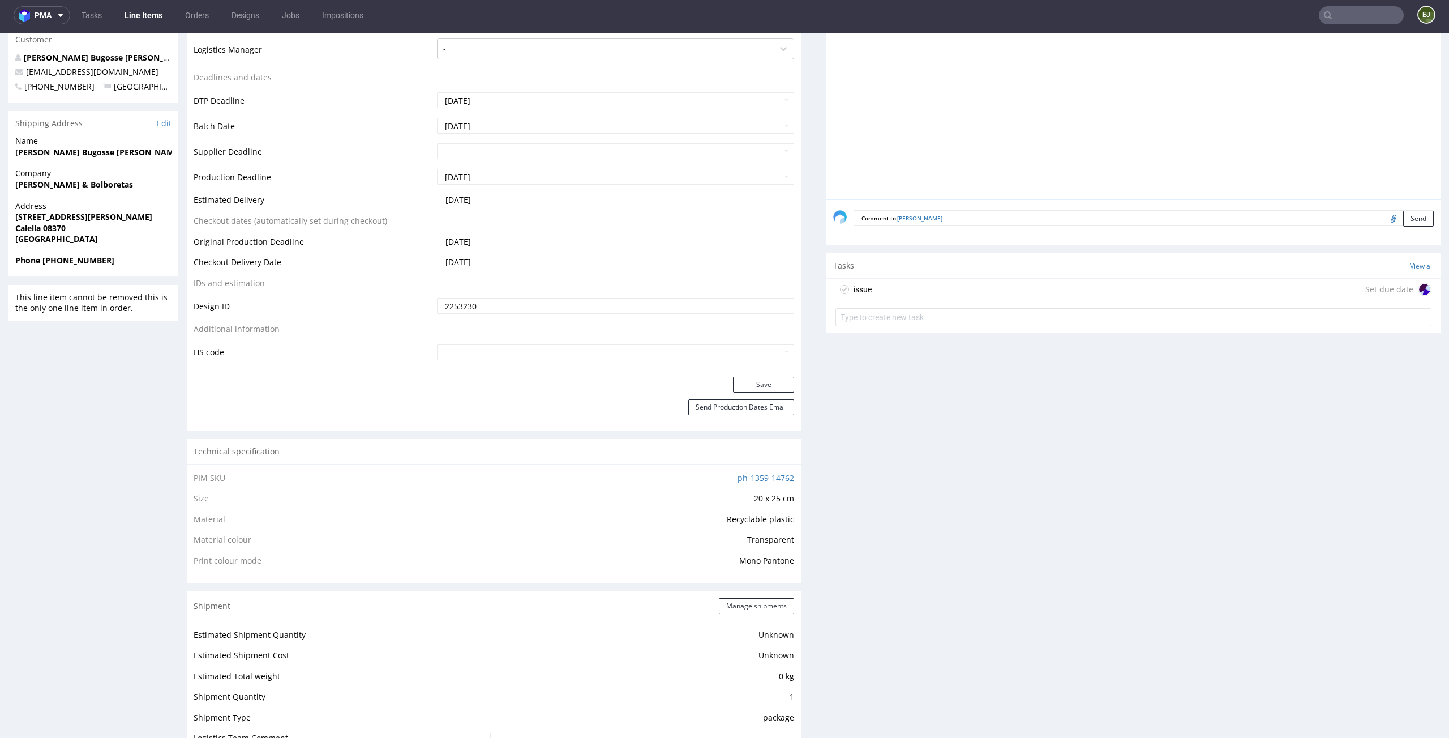
click at [962, 285] on div "issue Set due date" at bounding box center [1134, 290] width 596 height 23
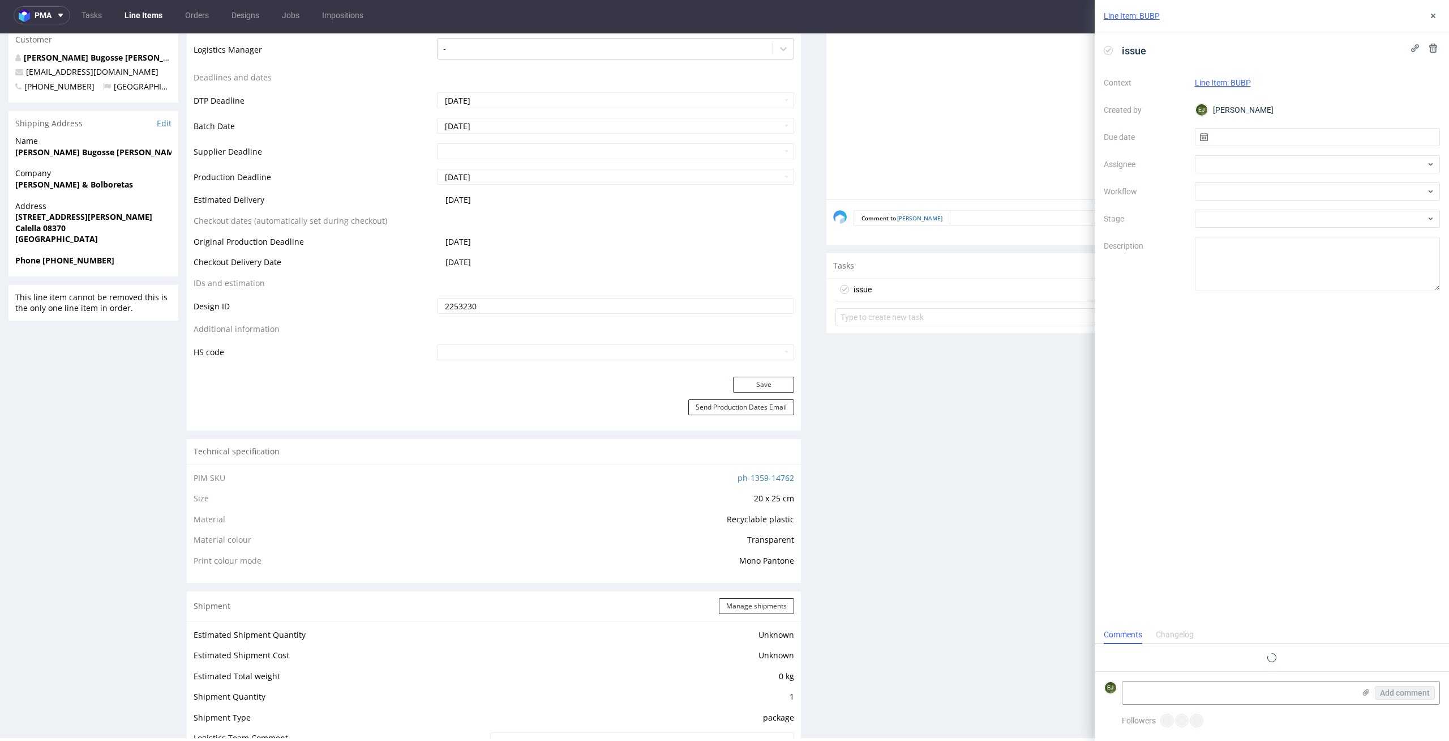
scroll to position [9, 0]
click at [1354, 137] on input "text" at bounding box center [1318, 137] width 246 height 18
click at [1354, 289] on span "29" at bounding box center [1353, 284] width 9 height 11
type input "[DATE]"
click at [1340, 177] on div "Context Line Item: BUBP Created by EJ Elżbieta Jelińska Due date 29/08/2025 Ass…" at bounding box center [1272, 182] width 336 height 217
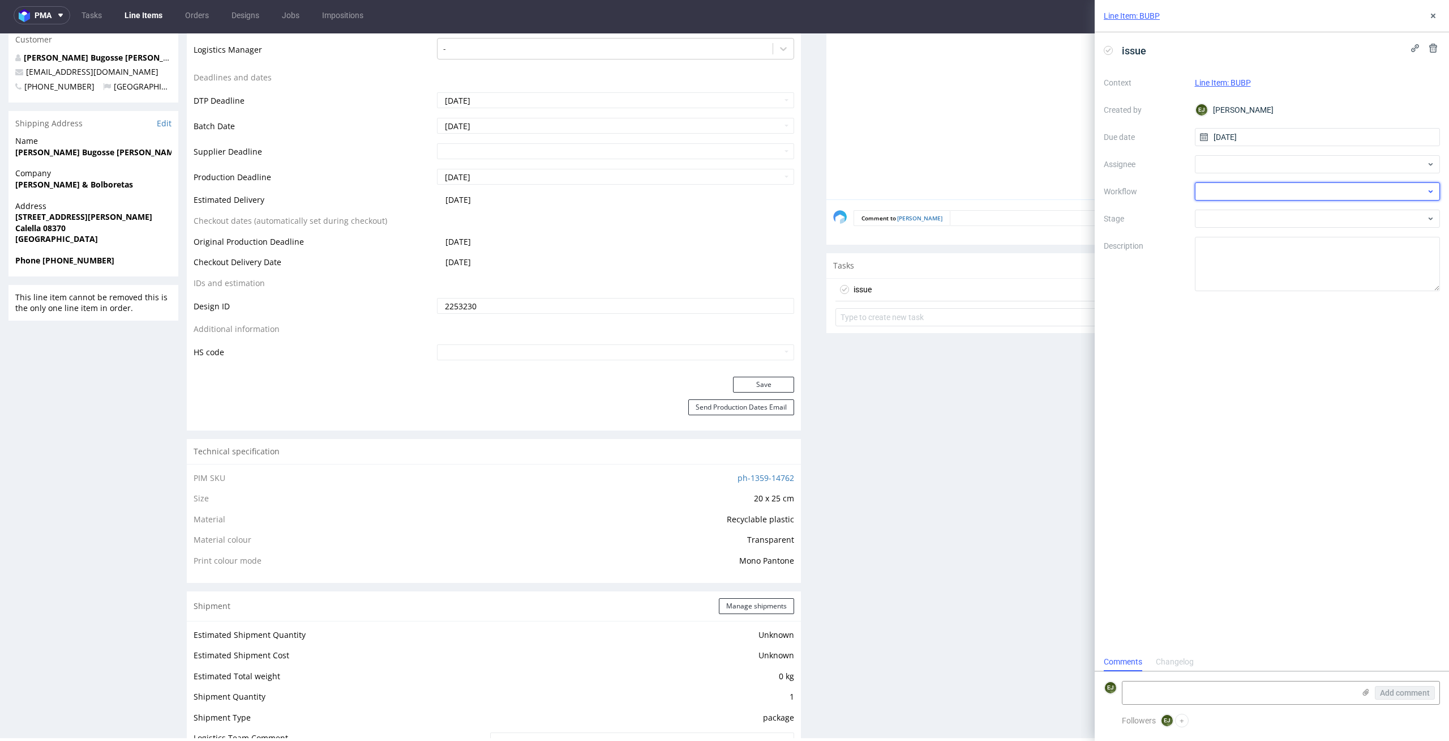
click at [1340, 192] on div at bounding box center [1318, 191] width 246 height 18
click at [1328, 264] on div "DTP DTP - Double Check DTP - Issue Finance Finance Finance - Final quantity Fin…" at bounding box center [1318, 596] width 237 height 768
click at [1340, 253] on div "DTP - Issue" at bounding box center [1318, 252] width 237 height 20
click at [1306, 276] on textarea "Problem: Impact: What is needed?:" at bounding box center [1318, 264] width 246 height 54
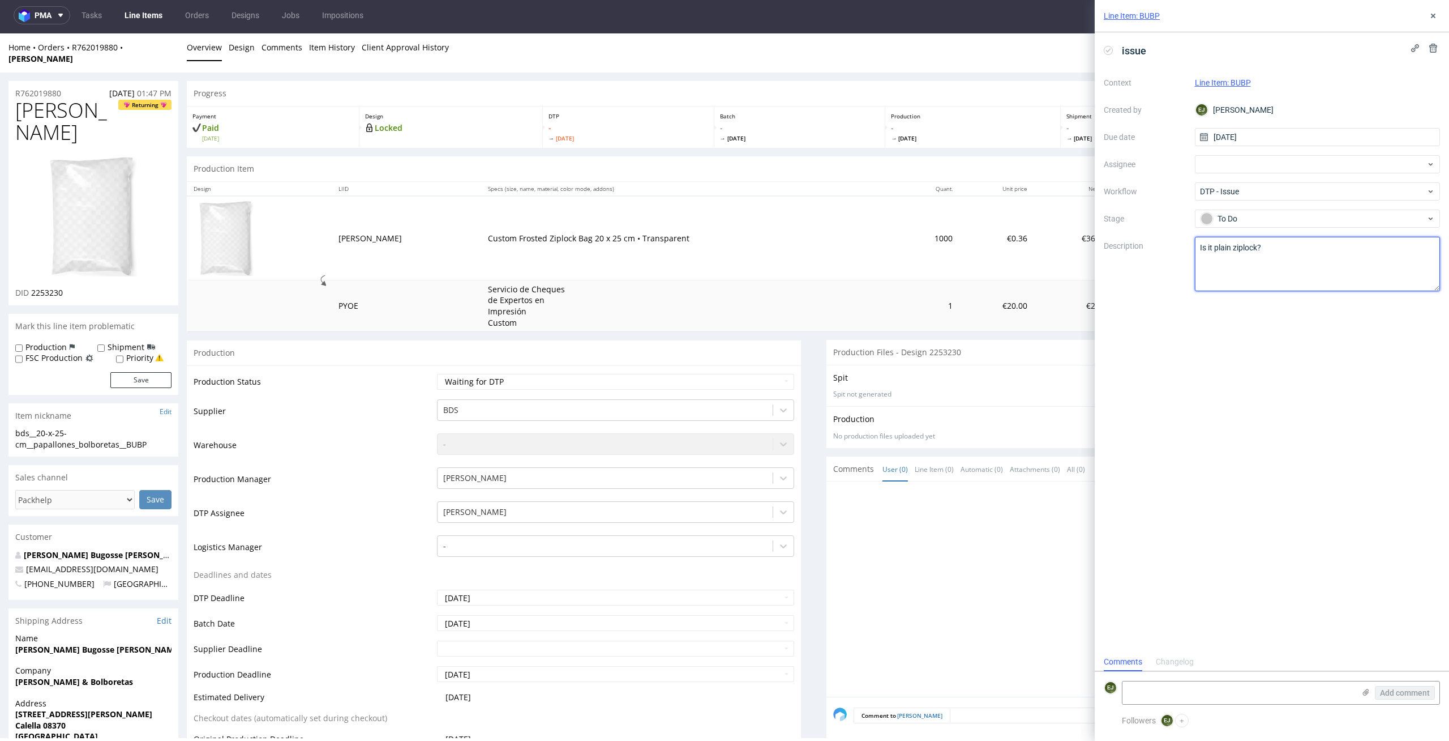
type textarea "Is it plain ziplock?"
click at [773, 264] on td "Custom Frosted Ziplock Bag 20 x 25 cm • Transparent" at bounding box center [689, 238] width 417 height 84
click at [1436, 9] on button at bounding box center [1434, 16] width 14 height 14
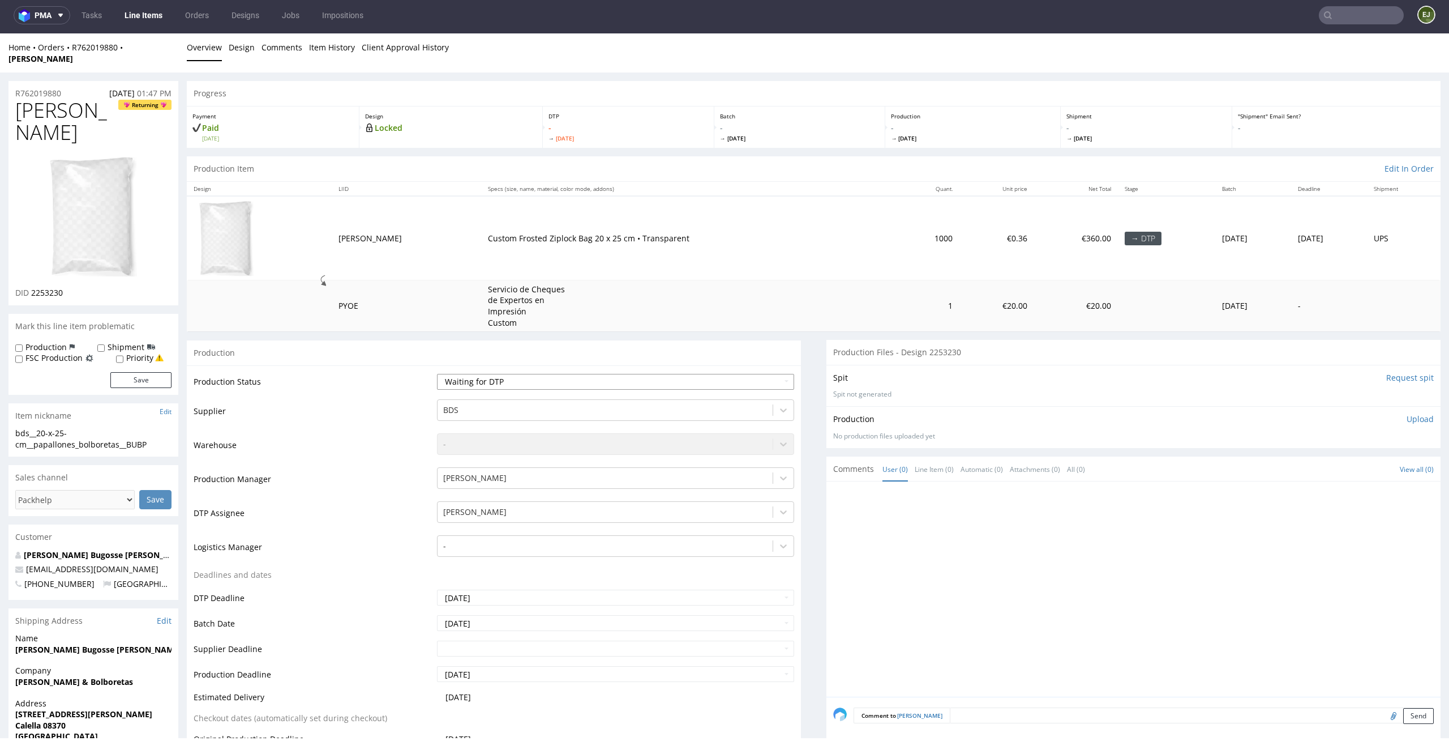
click at [688, 374] on select "Waiting for Artwork Waiting for Diecut Waiting for Mockup Waiting for DTP Waiti…" at bounding box center [616, 382] width 358 height 16
click at [437, 374] on select "Waiting for Artwork Waiting for Diecut Waiting for Mockup Waiting for DTP Waiti…" at bounding box center [616, 382] width 358 height 16
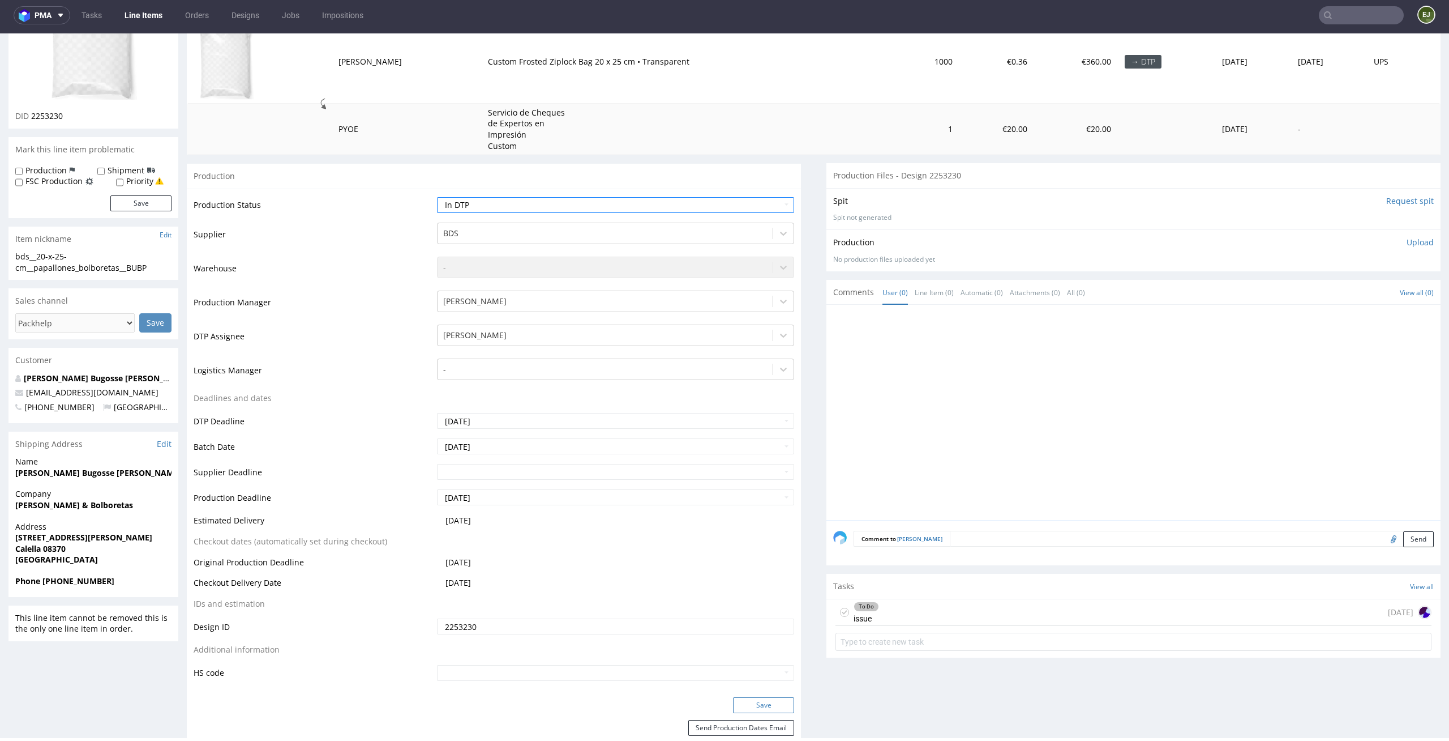
click at [776, 700] on button "Save" at bounding box center [763, 705] width 61 height 16
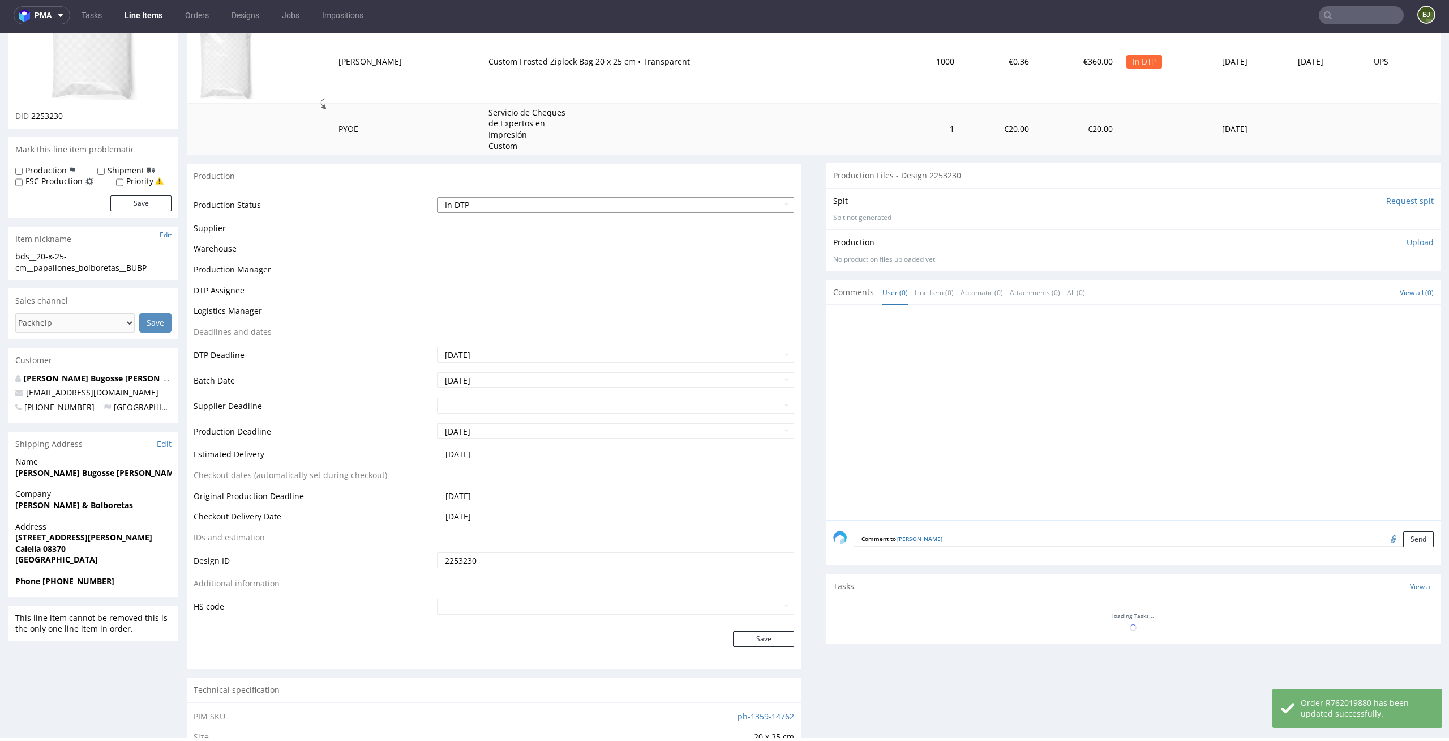
click at [773, 197] on select "Waiting for Artwork Waiting for Diecut Waiting for Mockup Waiting for DTP Waiti…" at bounding box center [616, 205] width 358 height 16
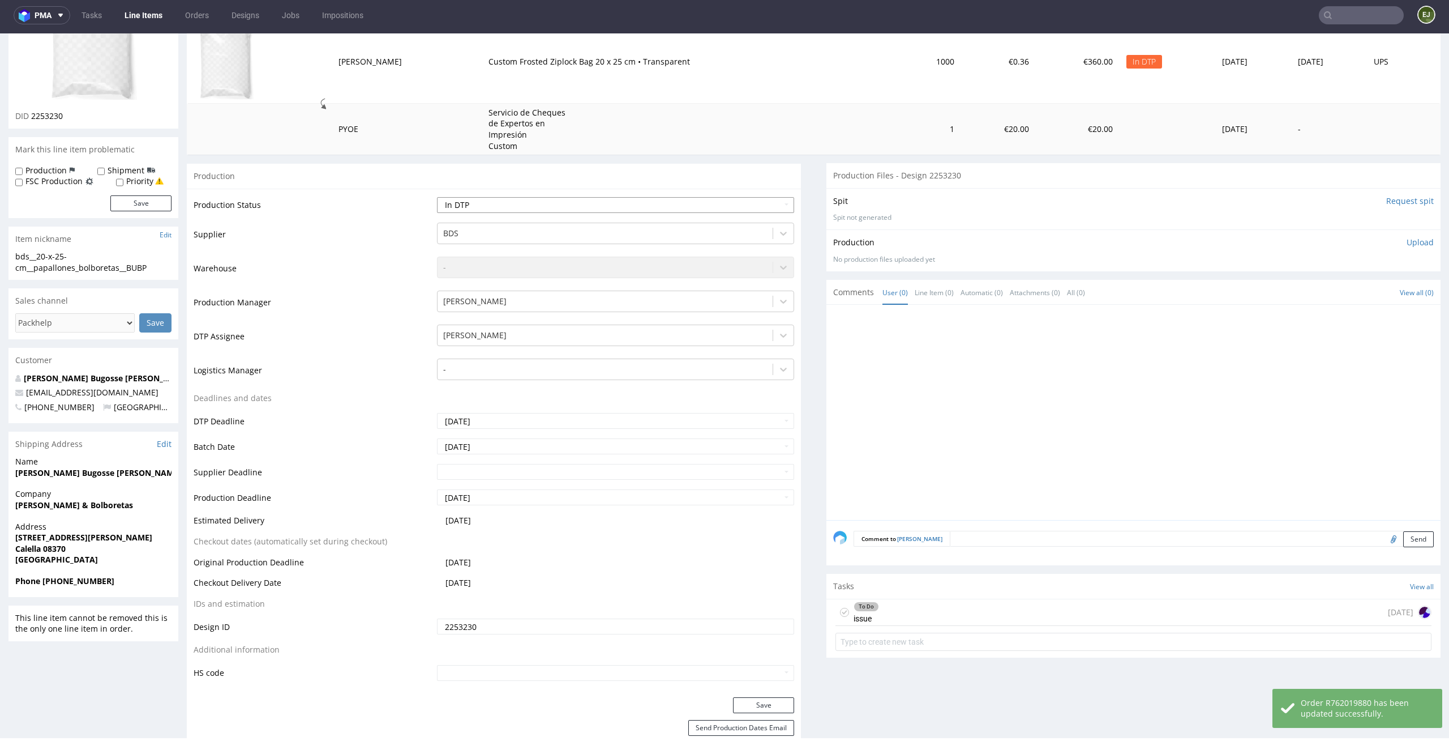
select select "dtp_issue"
click at [437, 197] on select "Waiting for Artwork Waiting for Diecut Waiting for Mockup Waiting for DTP Waiti…" at bounding box center [616, 205] width 358 height 16
click at [772, 697] on button "Save" at bounding box center [763, 705] width 61 height 16
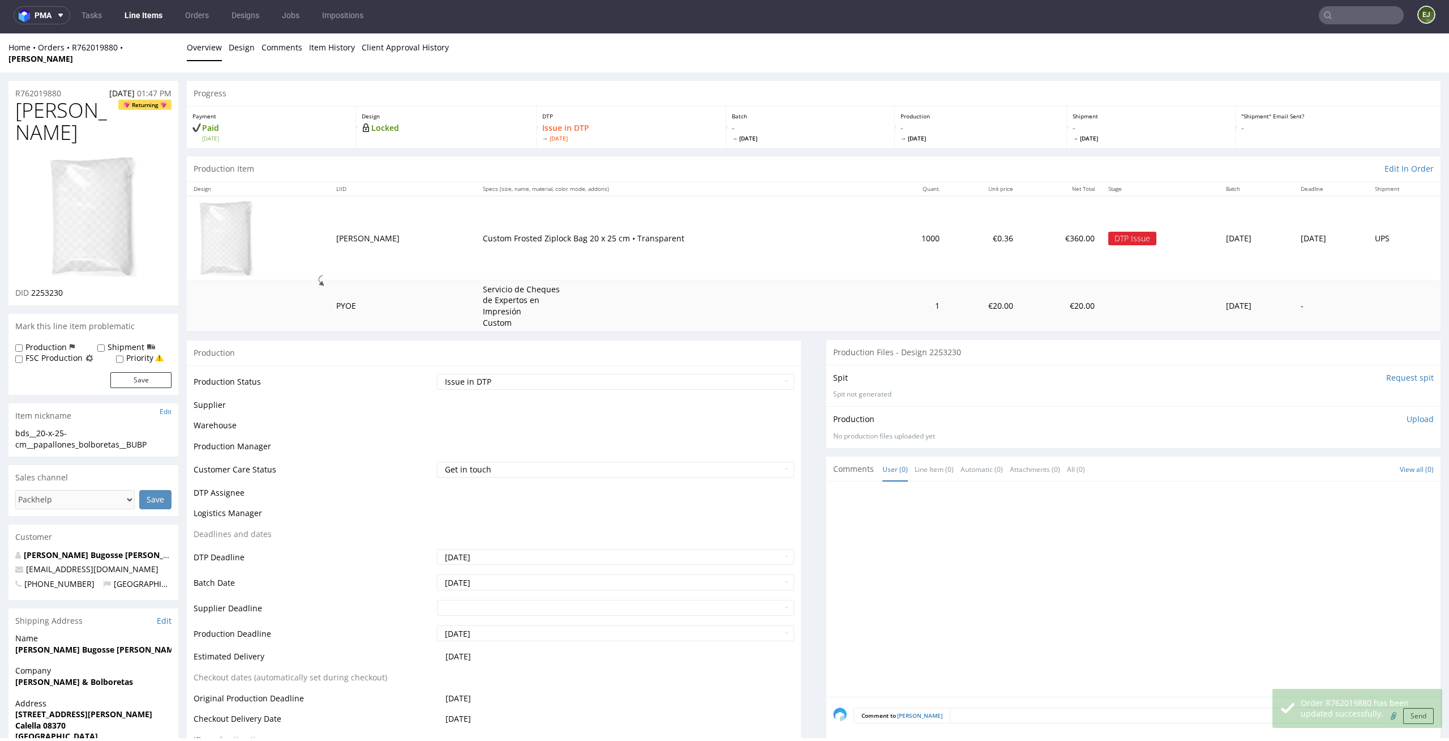
scroll to position [0, 0]
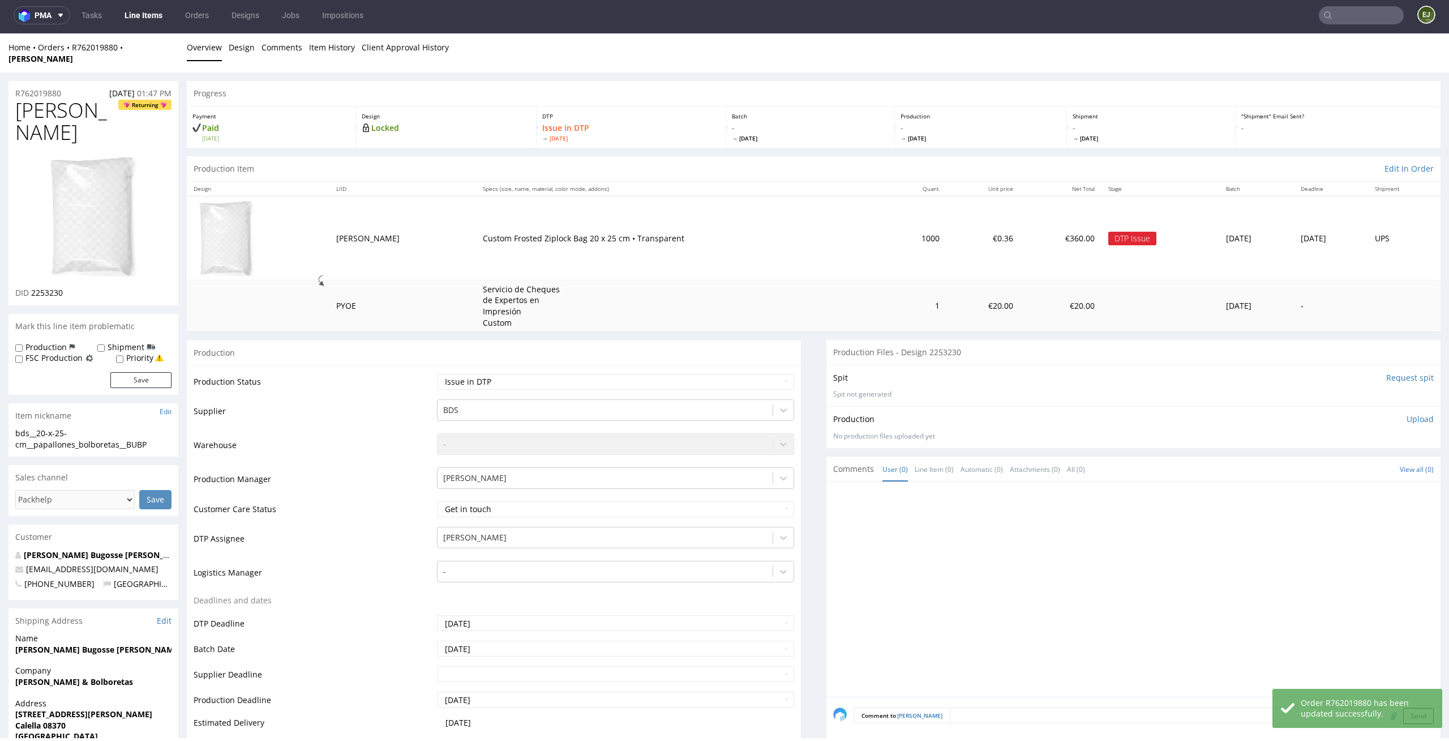
click at [142, 11] on link "Line Items" at bounding box center [144, 15] width 52 height 18
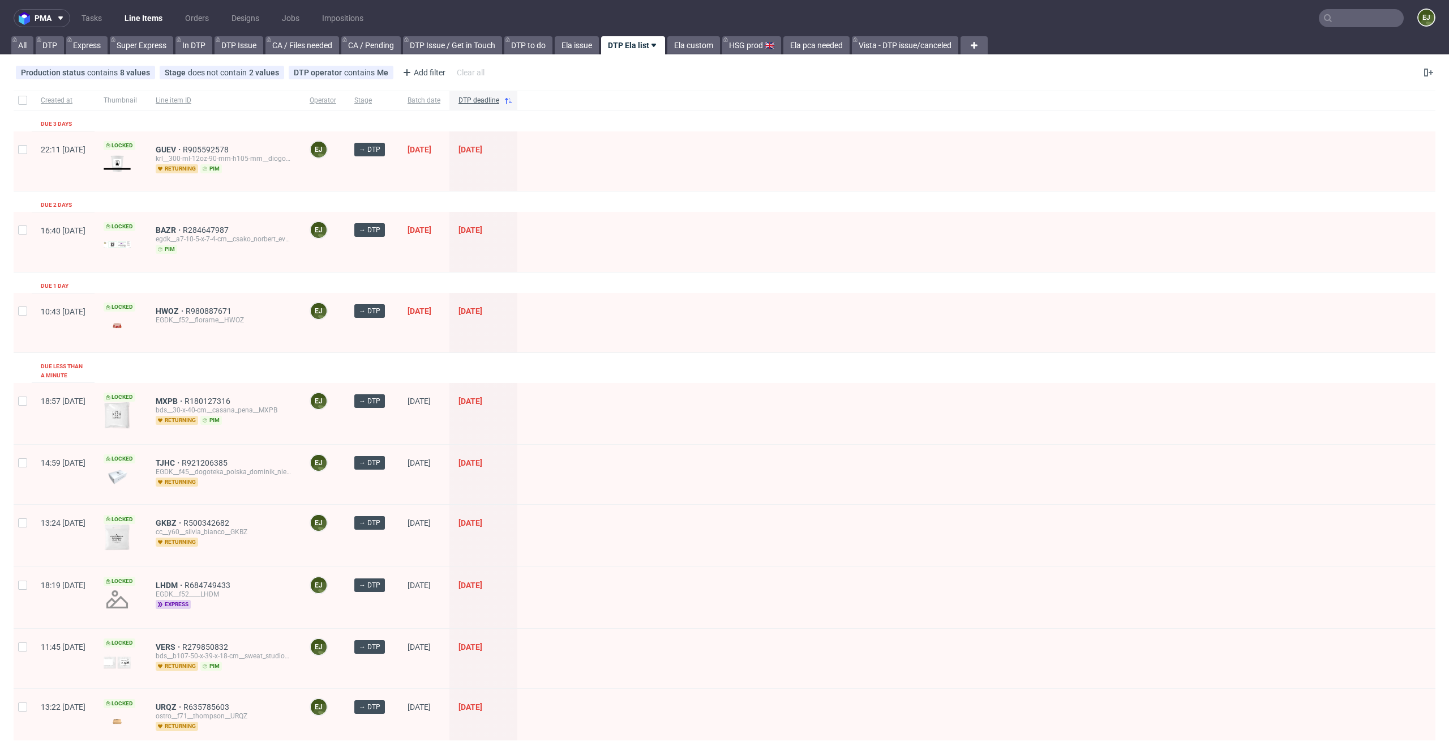
scroll to position [339, 0]
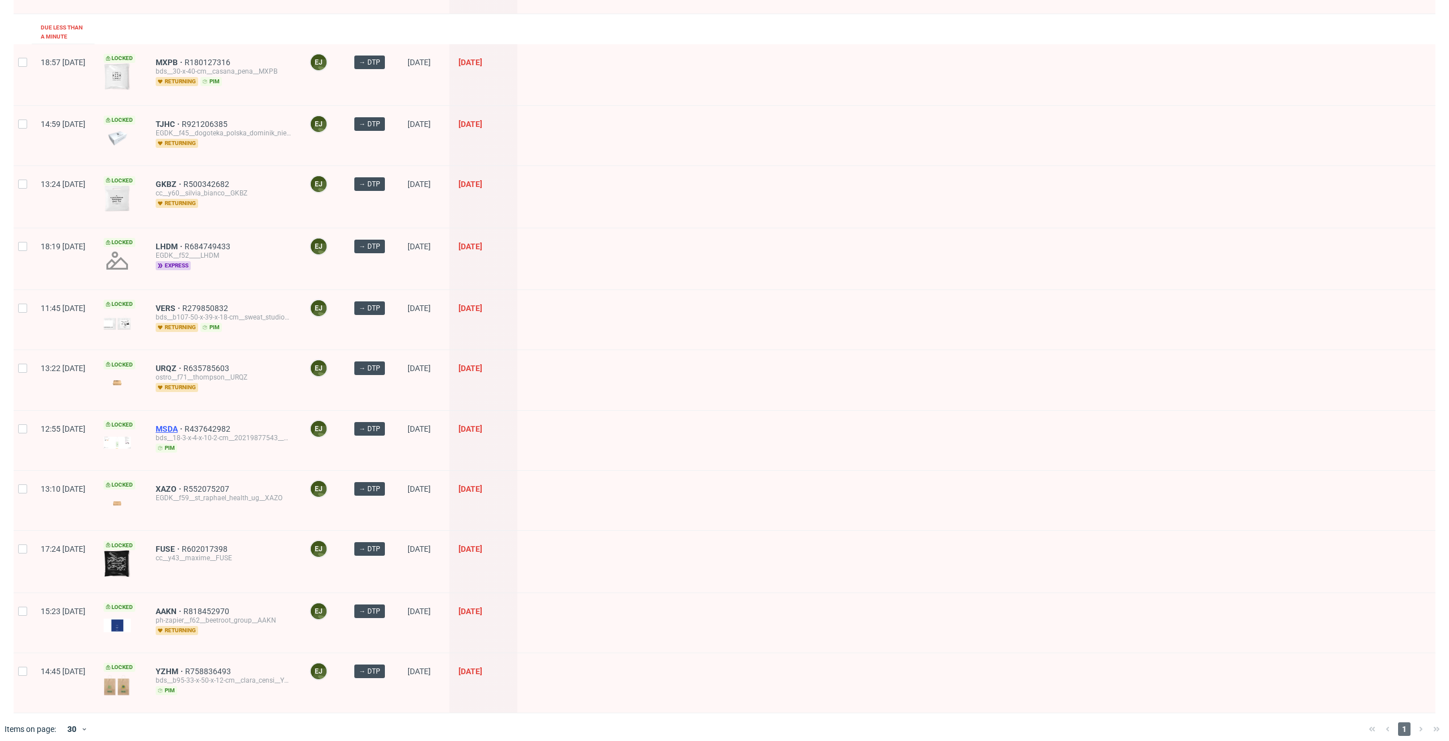
click at [185, 424] on span "MSDA" at bounding box center [170, 428] width 29 height 9
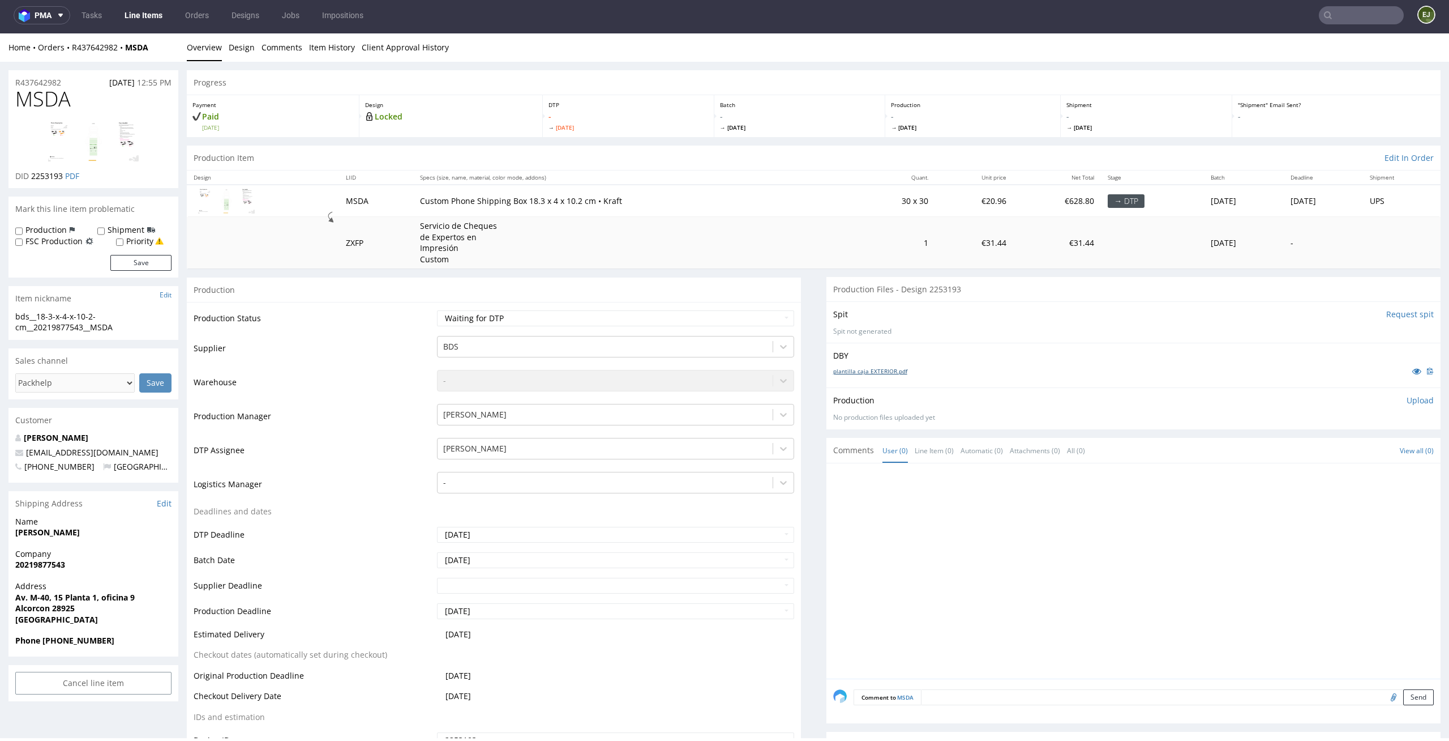
click at [887, 371] on link "plantilla caja EXTERIOR.pdf" at bounding box center [870, 371] width 74 height 8
click at [707, 156] on div "Production Item Edit In Order" at bounding box center [814, 158] width 1254 height 25
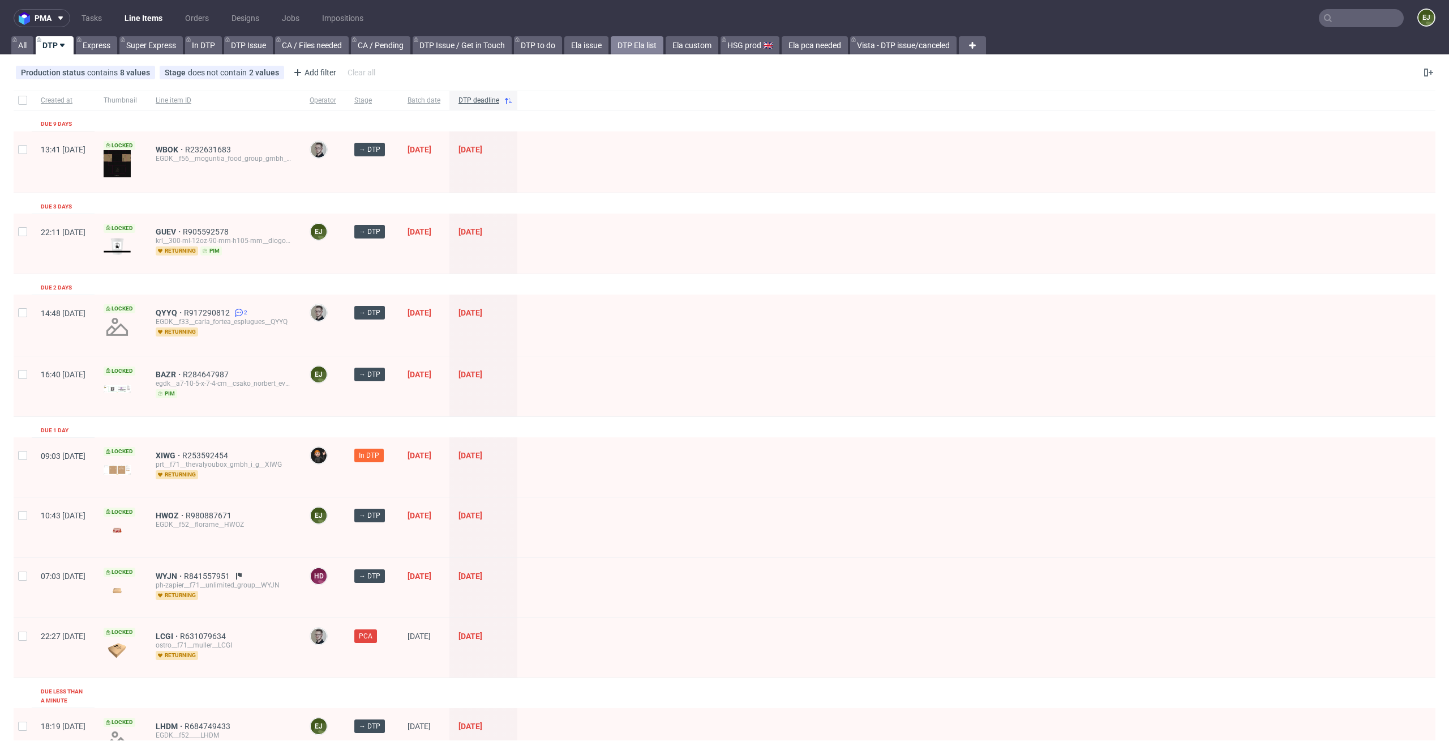
click at [649, 45] on link "DTP Ela list" at bounding box center [637, 45] width 53 height 18
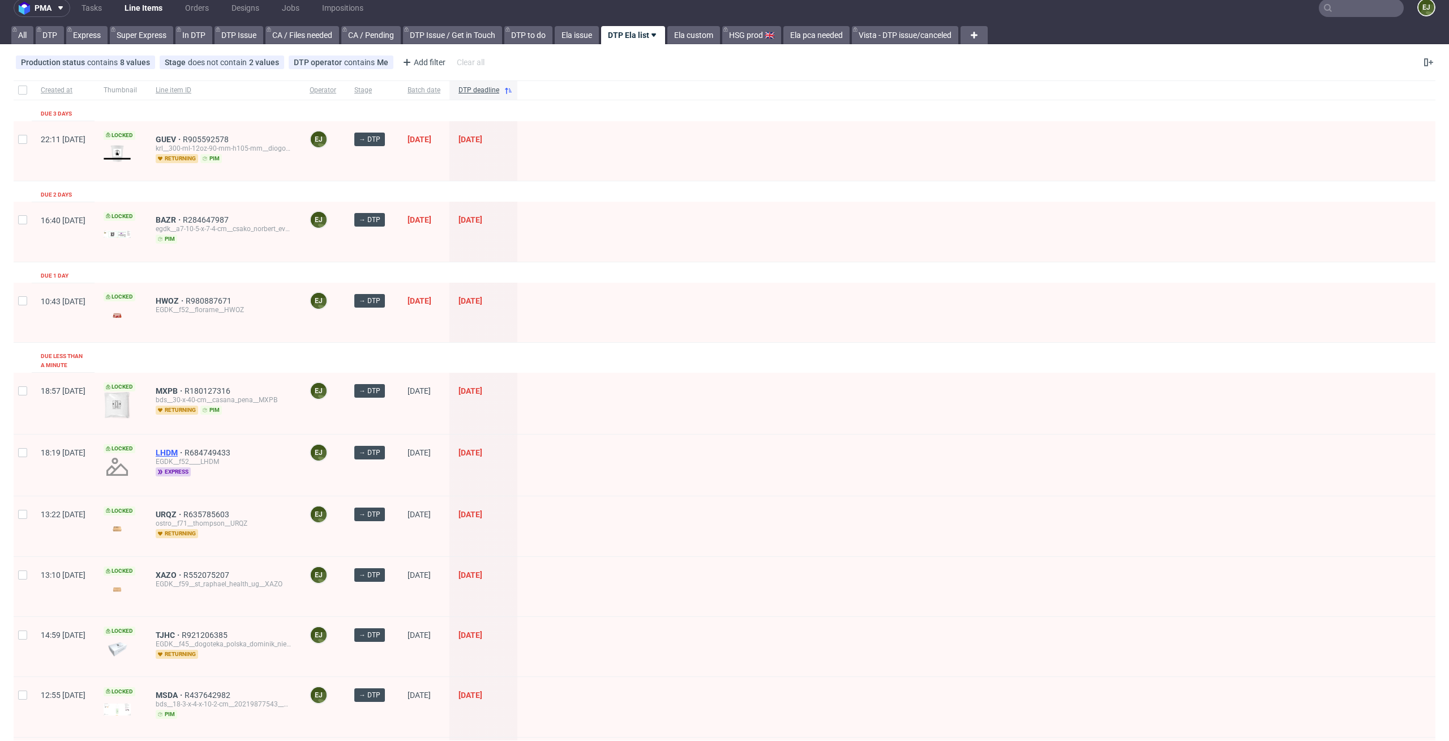
scroll to position [11, 0]
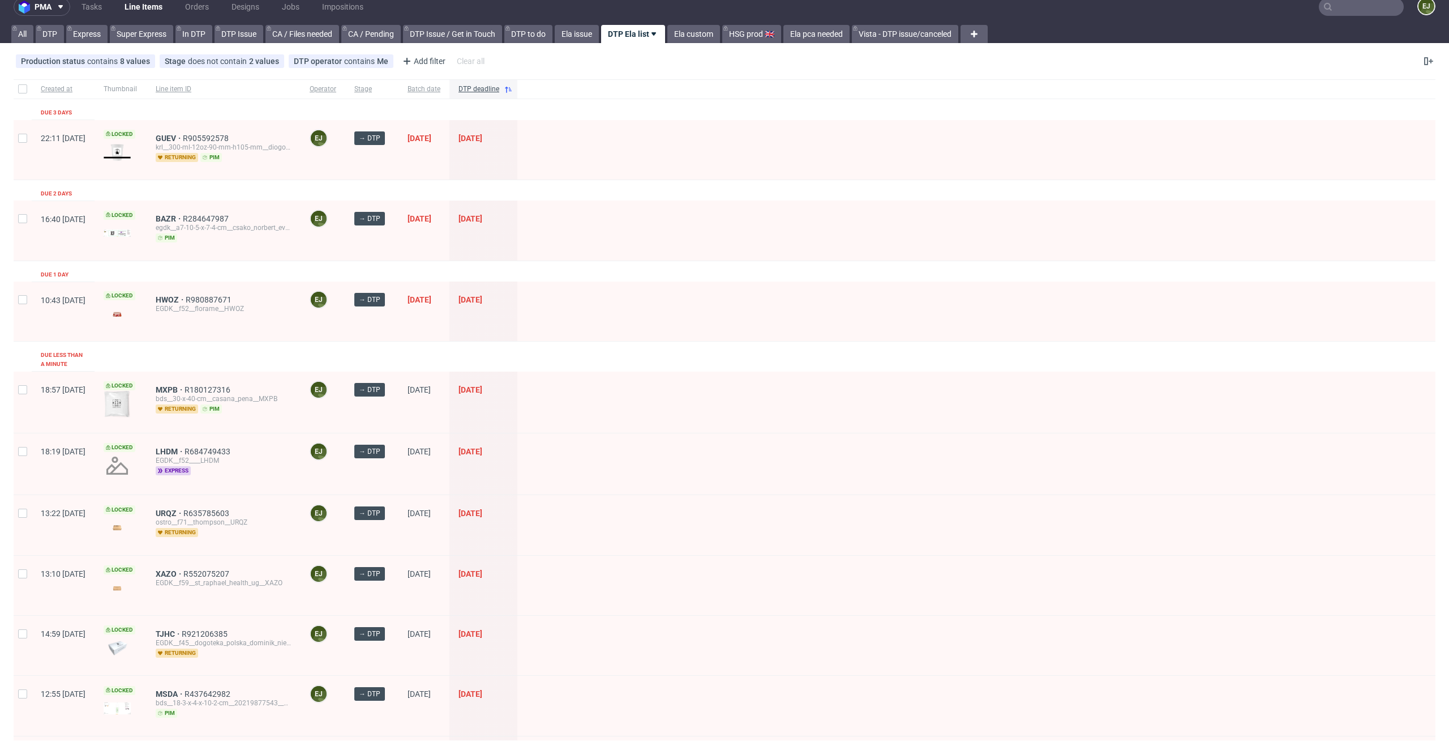
click at [198, 456] on div "EGDK__f52____LHDM" at bounding box center [224, 460] width 136 height 9
click at [185, 447] on span "LHDM" at bounding box center [170, 451] width 29 height 9
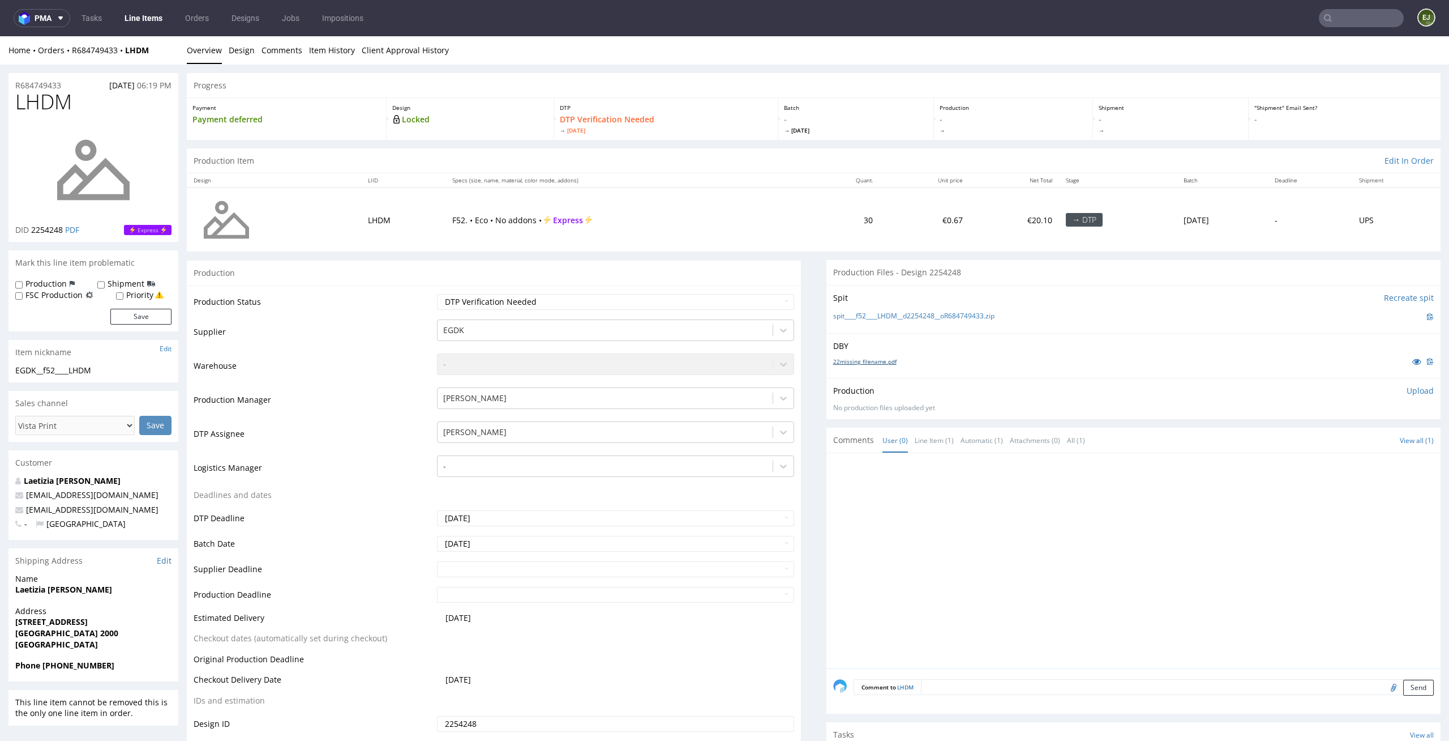
click at [878, 360] on link "22missing_filename.pdf" at bounding box center [864, 361] width 63 height 8
click at [878, 315] on link "spit____f52____LHDM__d2254248__oR684749433.zip" at bounding box center [913, 316] width 161 height 10
click at [1408, 390] on p "Upload" at bounding box center [1420, 390] width 27 height 11
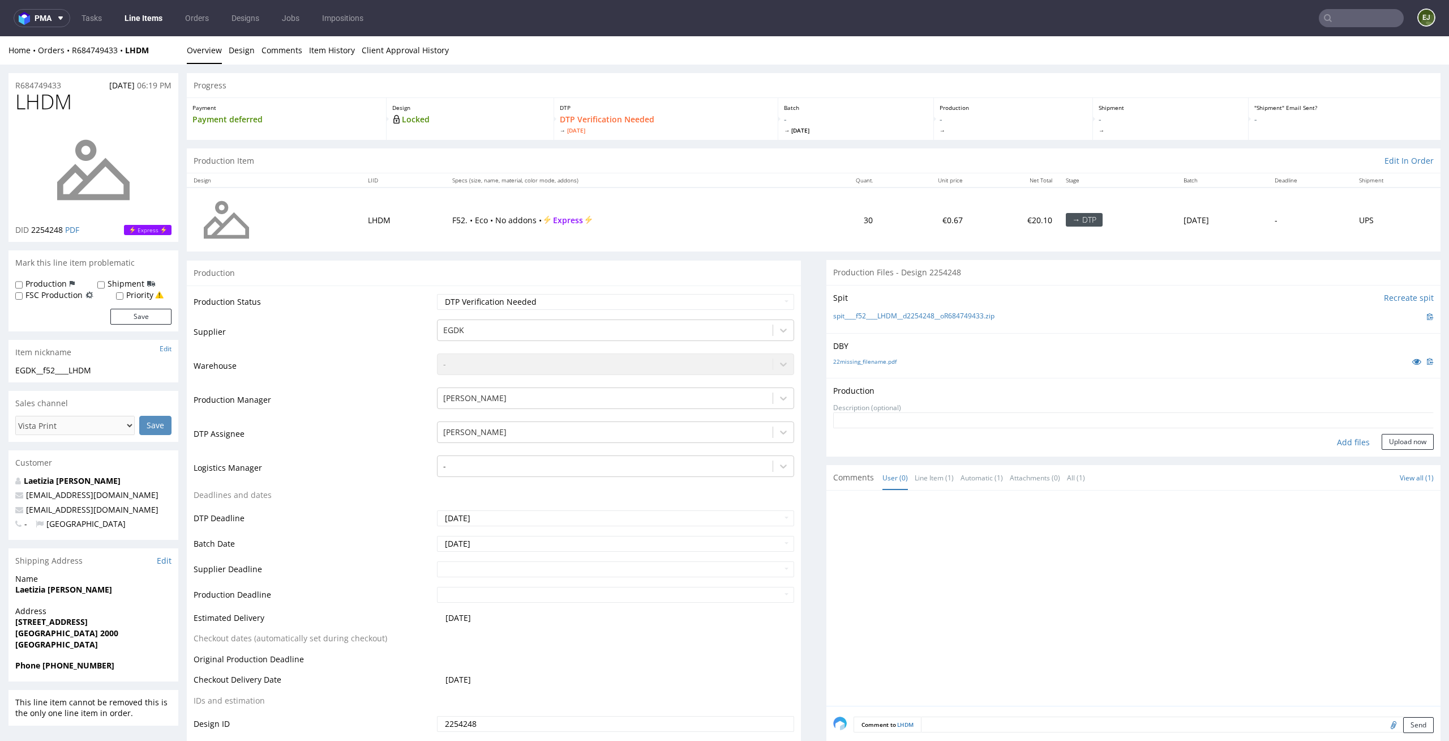
click at [1326, 438] on div "Add files" at bounding box center [1353, 442] width 57 height 17
type input "C:\fakepath\__f52____LHDM__d2254248__oR684749433__latest__outside.pdf"
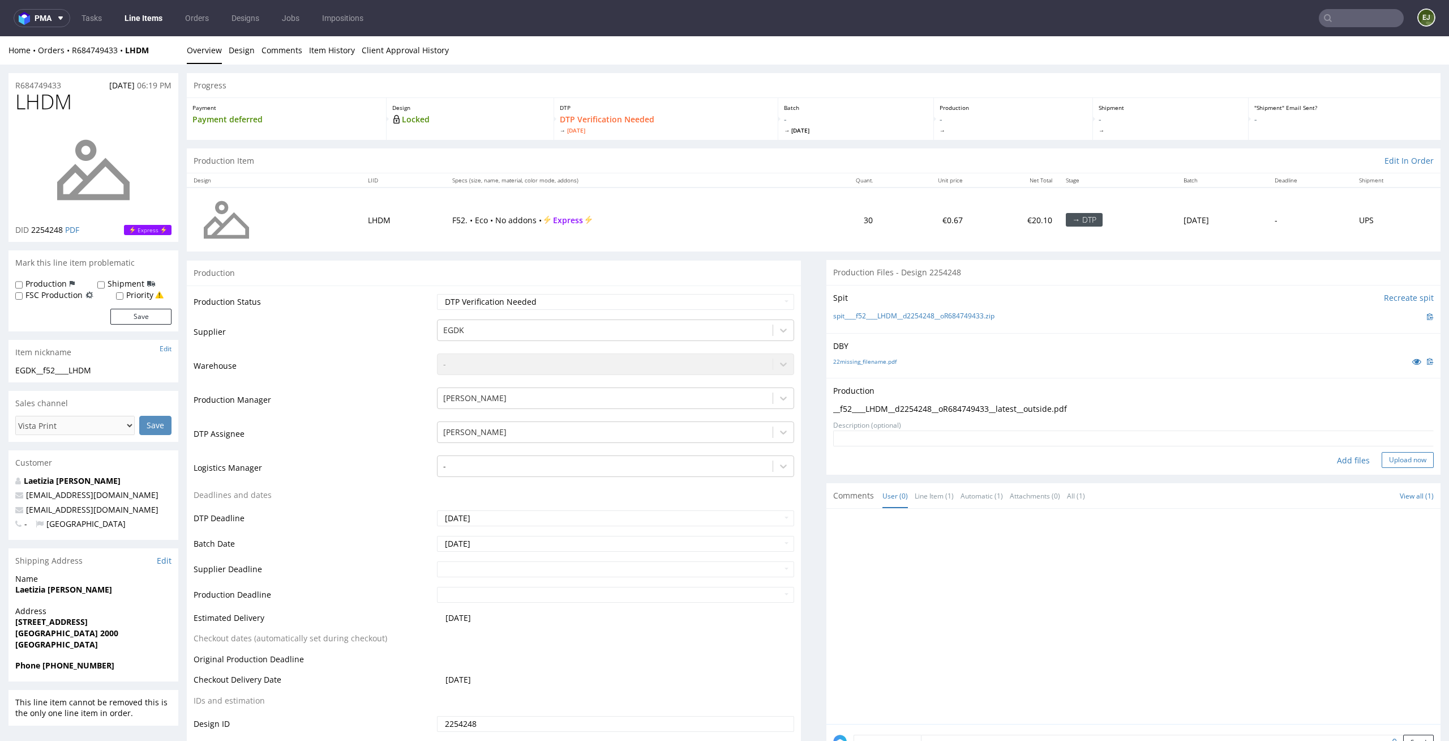
click at [1393, 460] on button "Upload now" at bounding box center [1408, 460] width 52 height 16
click at [822, 161] on div "Production Item Edit In Order" at bounding box center [814, 160] width 1254 height 25
click at [756, 300] on select "Waiting for Artwork Waiting for Diecut Waiting for Mockup Waiting for DTP Waiti…" at bounding box center [616, 302] width 358 height 16
select select "dtp_production_ready"
click at [437, 294] on select "Waiting for Artwork Waiting for Diecut Waiting for Mockup Waiting for DTP Waiti…" at bounding box center [616, 302] width 358 height 16
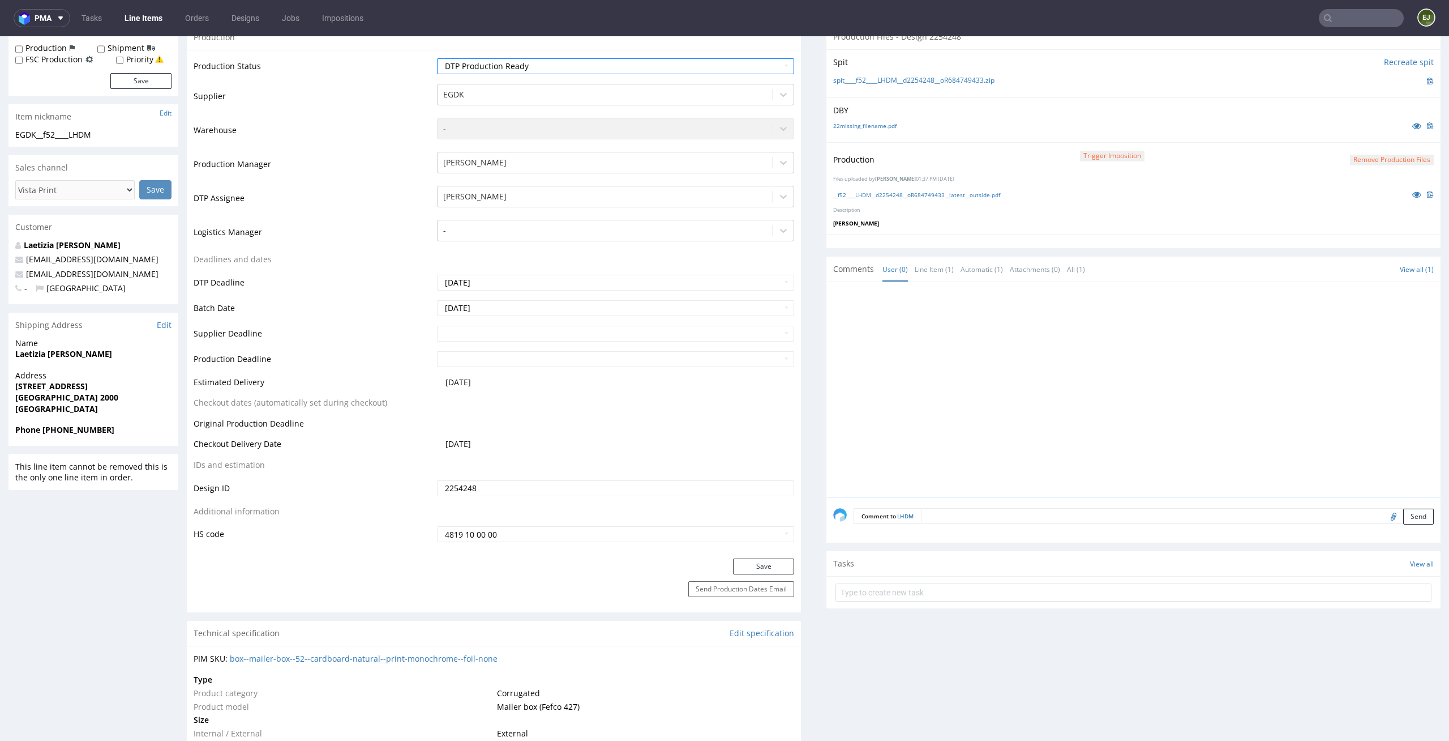
scroll to position [273, 0]
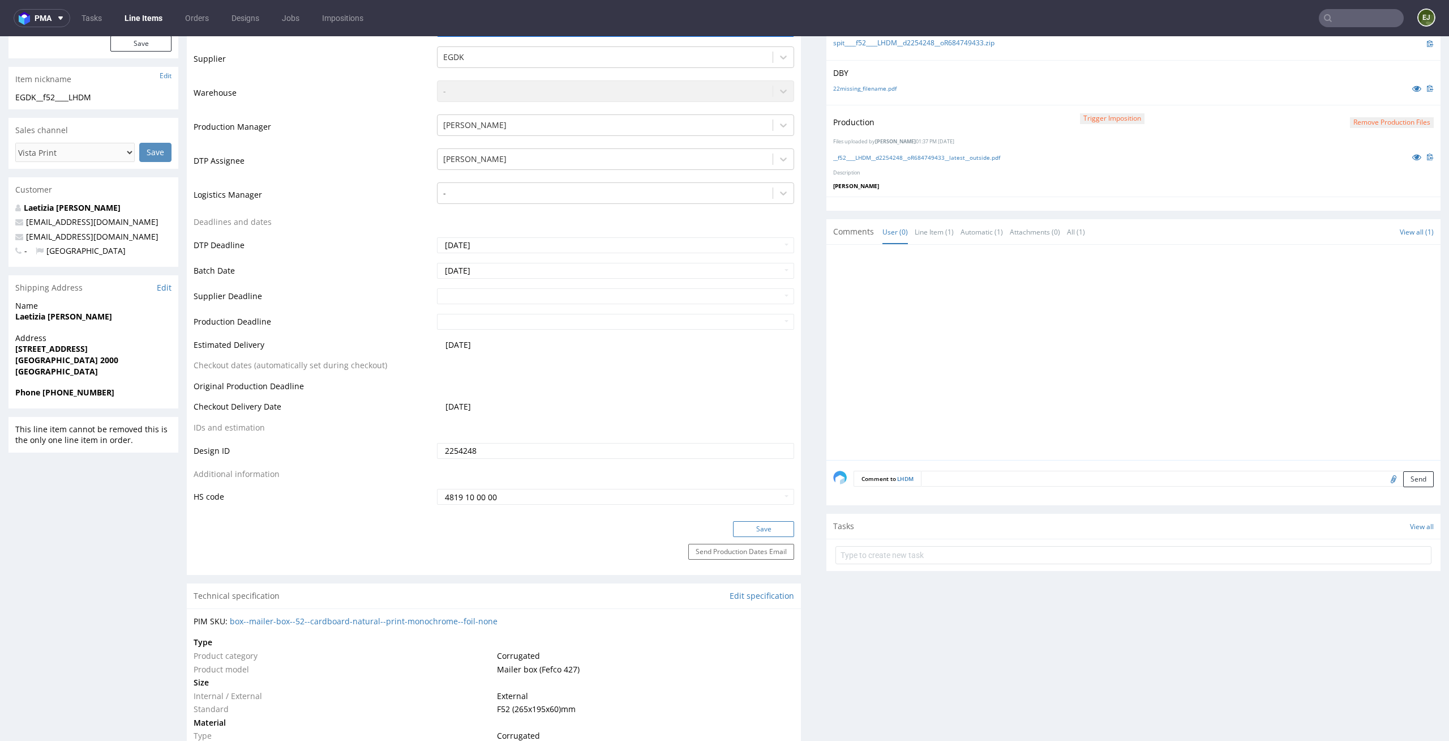
click at [754, 525] on button "Save" at bounding box center [763, 529] width 61 height 16
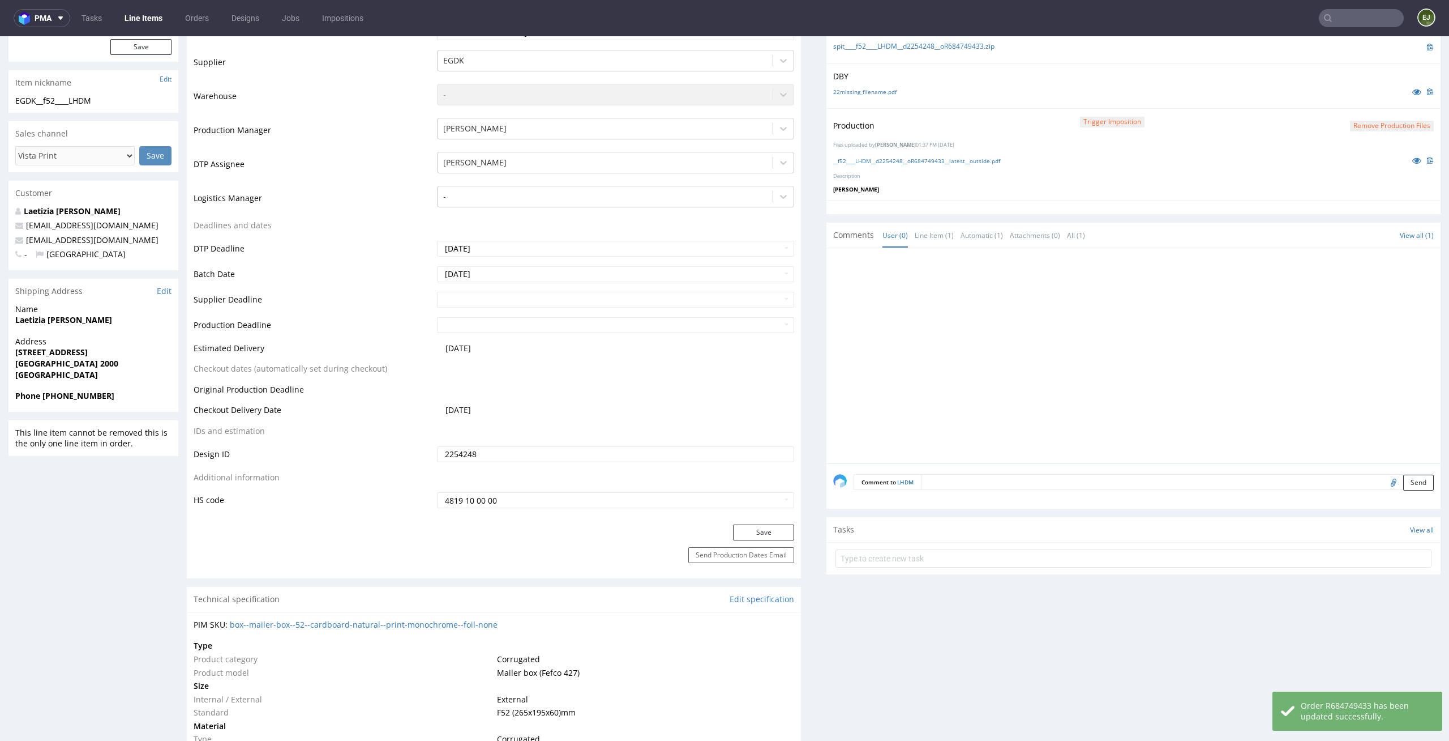
scroll to position [0, 0]
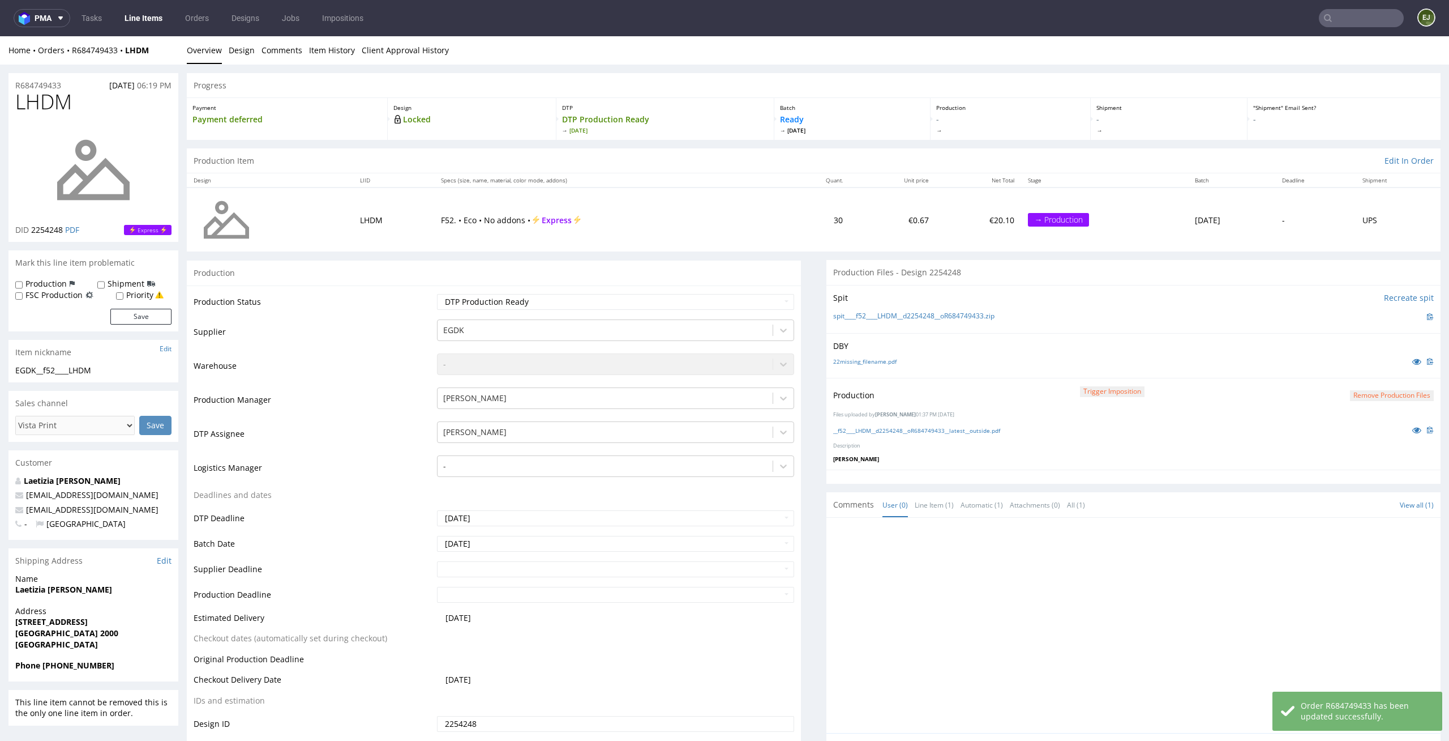
click at [143, 14] on link "Line Items" at bounding box center [144, 18] width 52 height 18
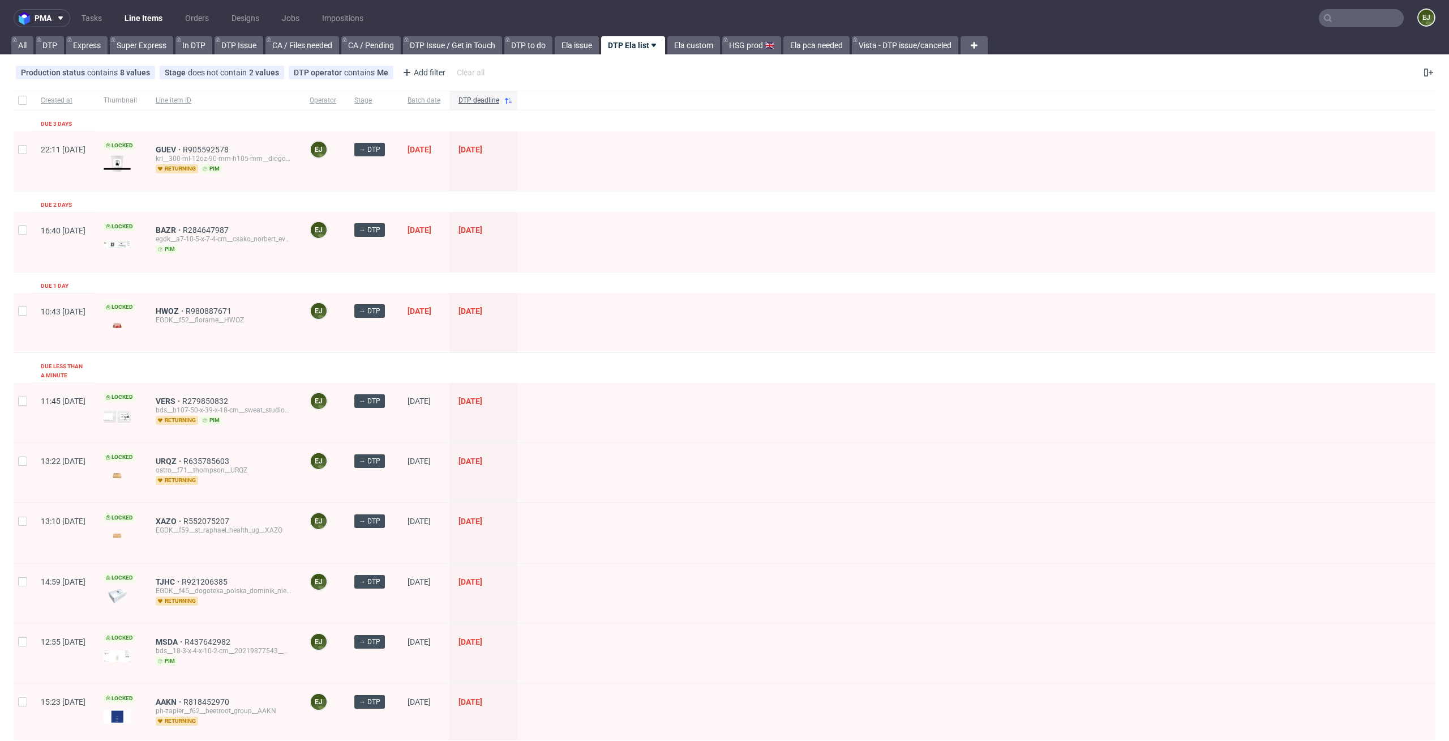
click at [297, 343] on div "HWOZ R980887671 EGDK__f52__florame__HWOZ" at bounding box center [224, 322] width 154 height 59
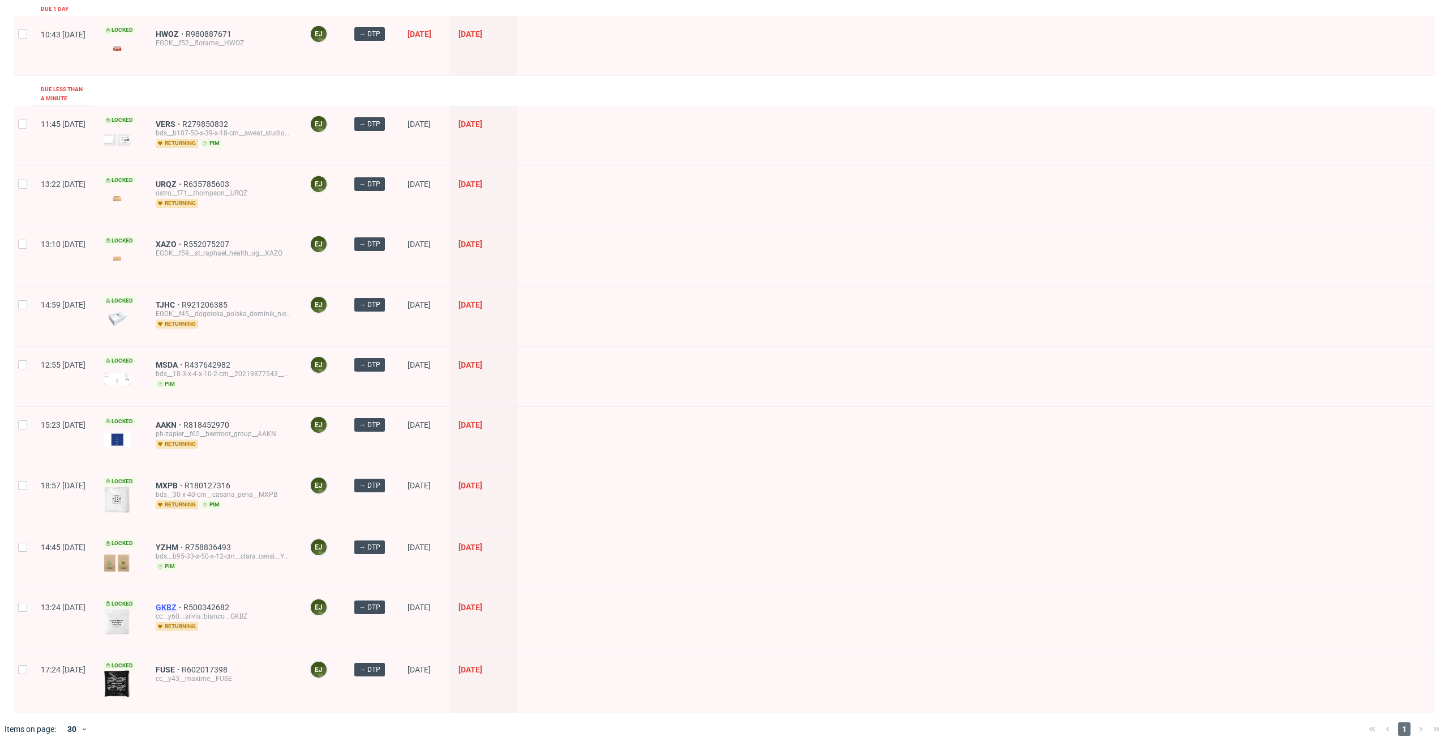
click at [183, 602] on span "GKBZ" at bounding box center [170, 606] width 28 height 9
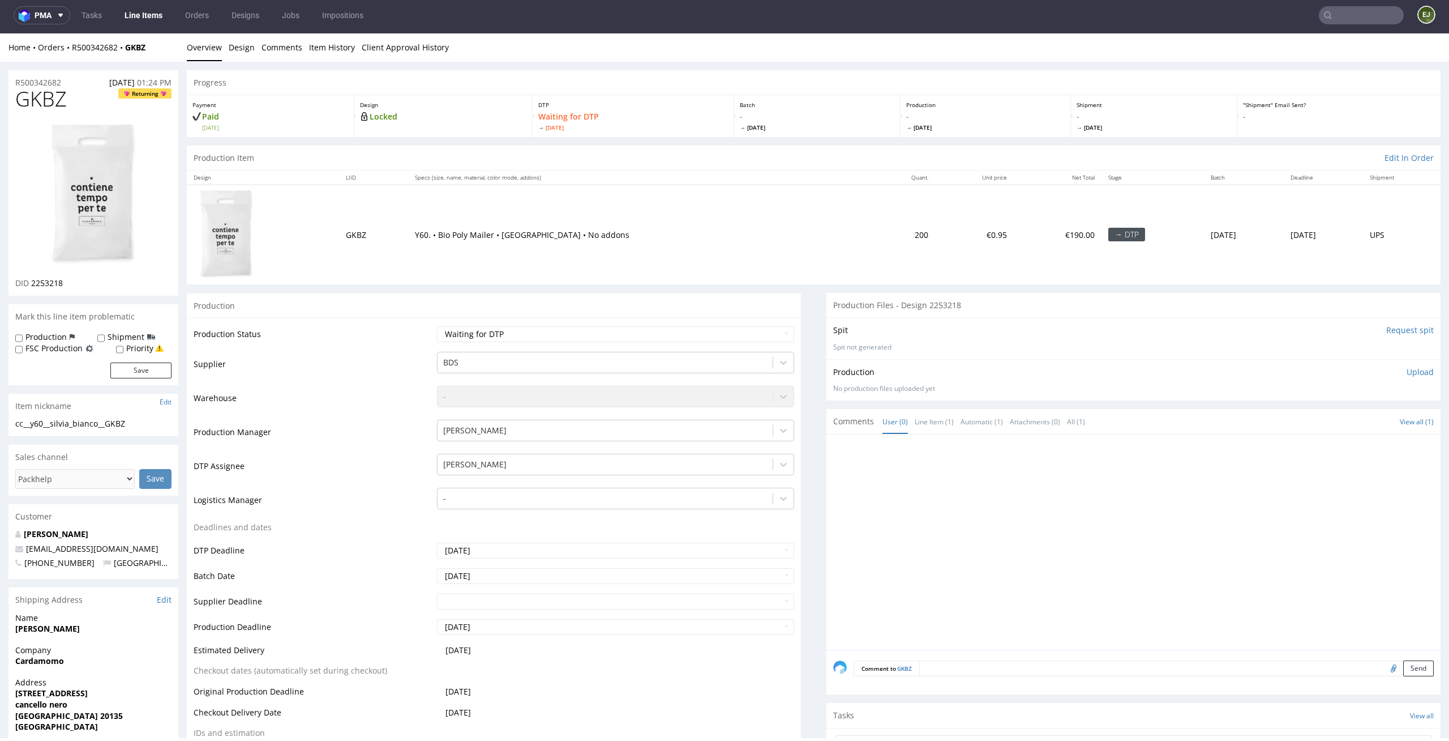
click at [72, 101] on h1 "GKBZ Returning" at bounding box center [93, 99] width 156 height 23
drag, startPoint x: 70, startPoint y: 284, endPoint x: 28, endPoint y: 284, distance: 41.3
click at [28, 284] on div "DID 2253218" at bounding box center [93, 282] width 156 height 11
copy p "2253218"
